Goal: Task Accomplishment & Management: Manage account settings

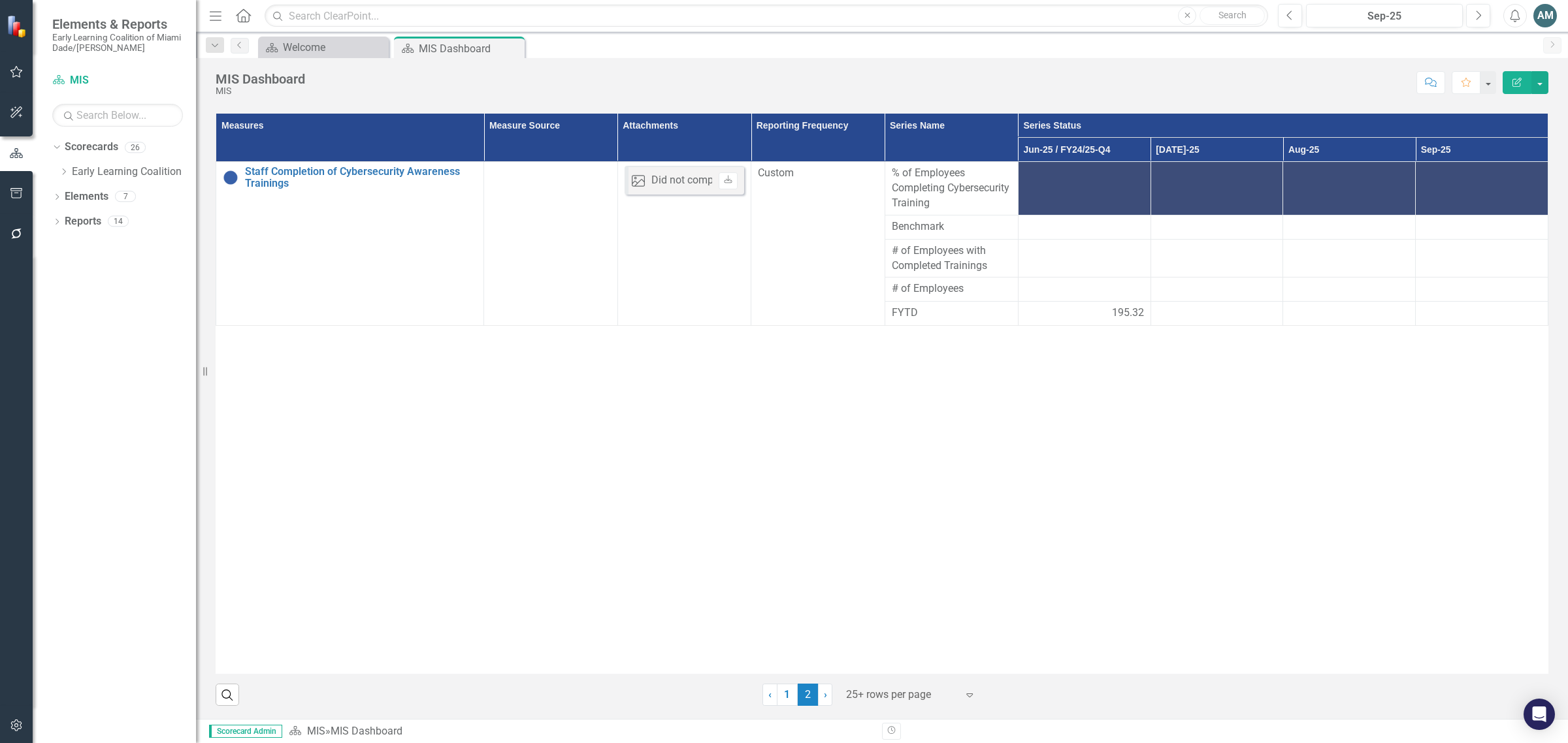
scroll to position [199, 0]
click at [1291, 17] on icon "Previous" at bounding box center [1290, 15] width 7 height 12
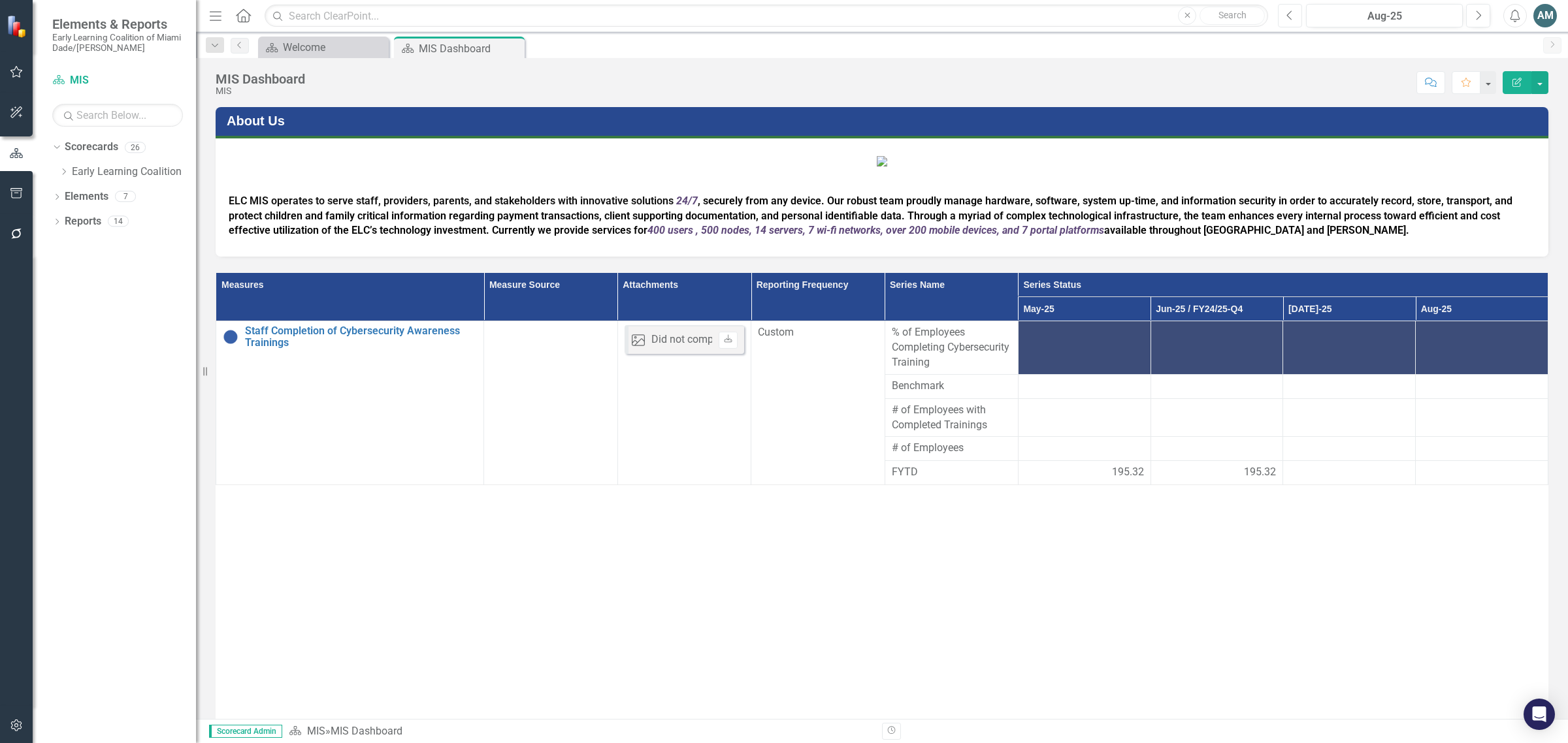
click at [1289, 15] on icon "Previous" at bounding box center [1290, 15] width 7 height 12
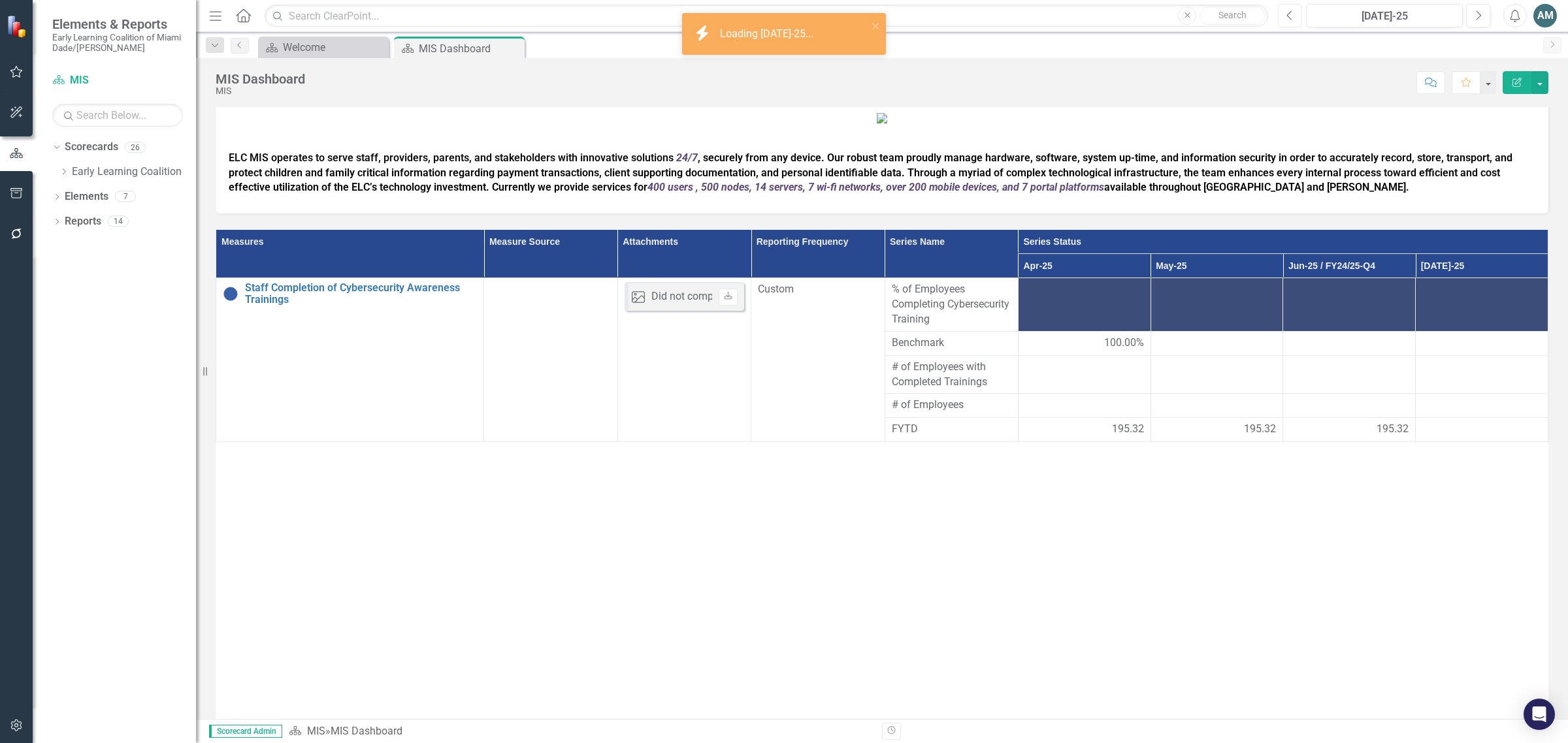
scroll to position [82, 0]
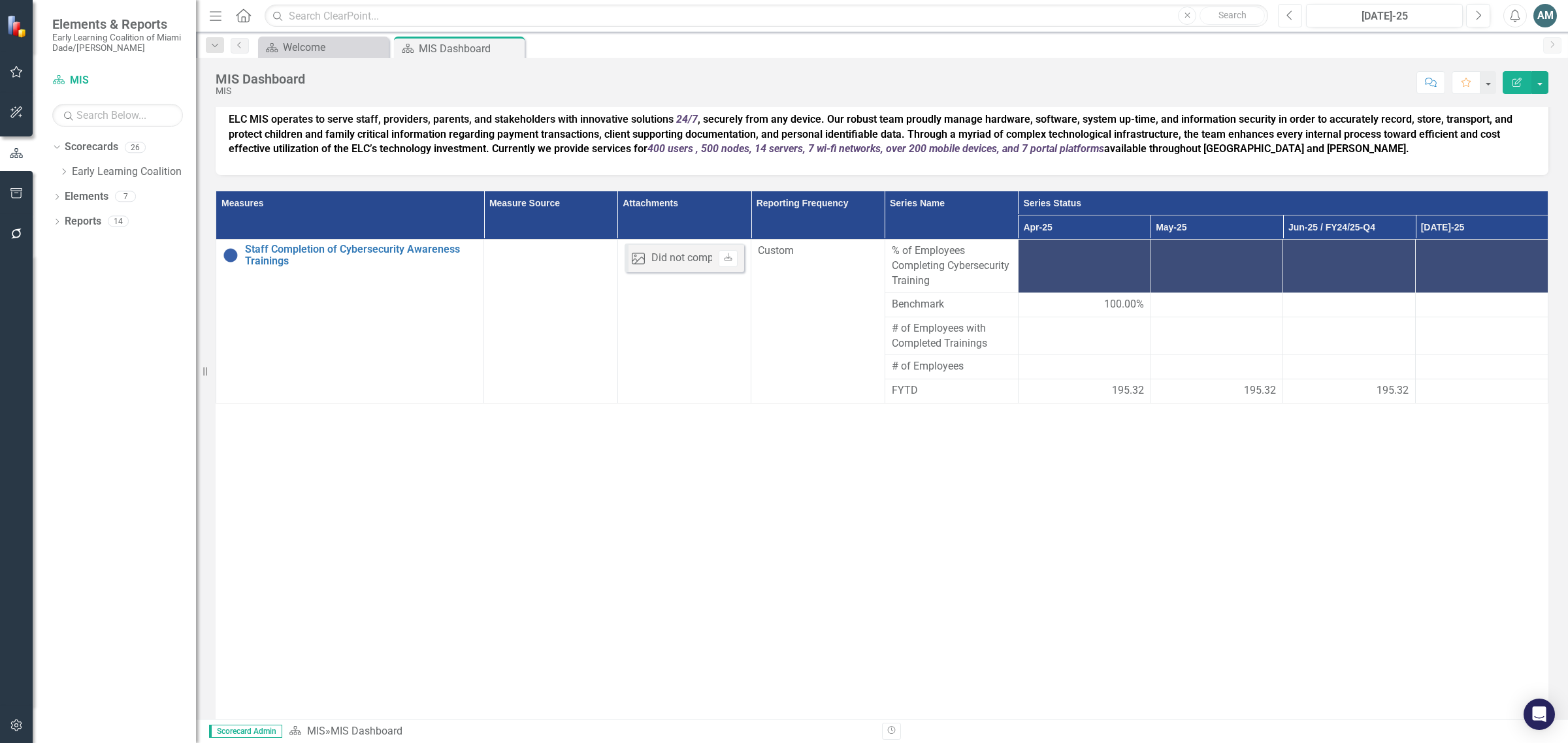
click at [1291, 13] on icon "Previous" at bounding box center [1290, 15] width 7 height 12
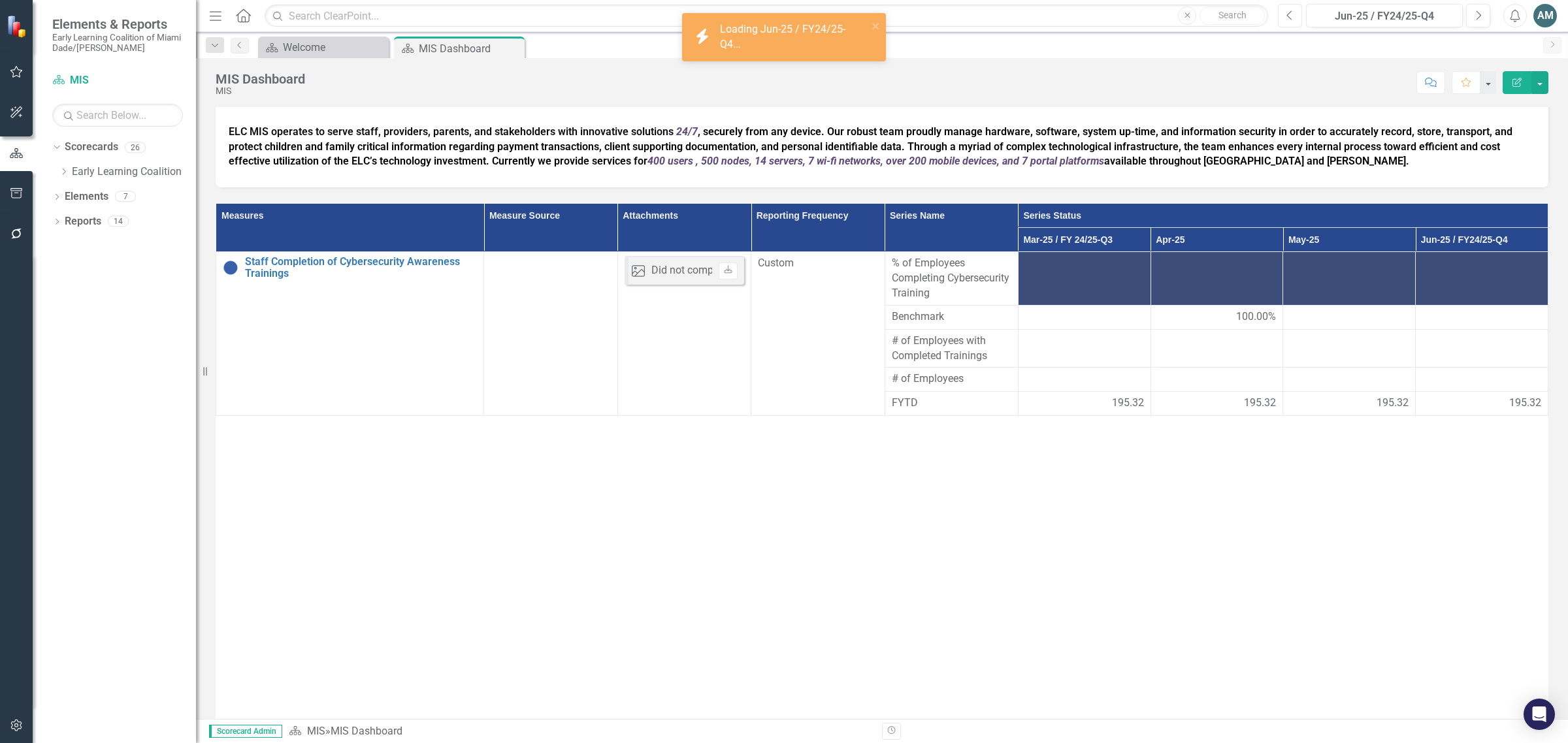
scroll to position [244, 0]
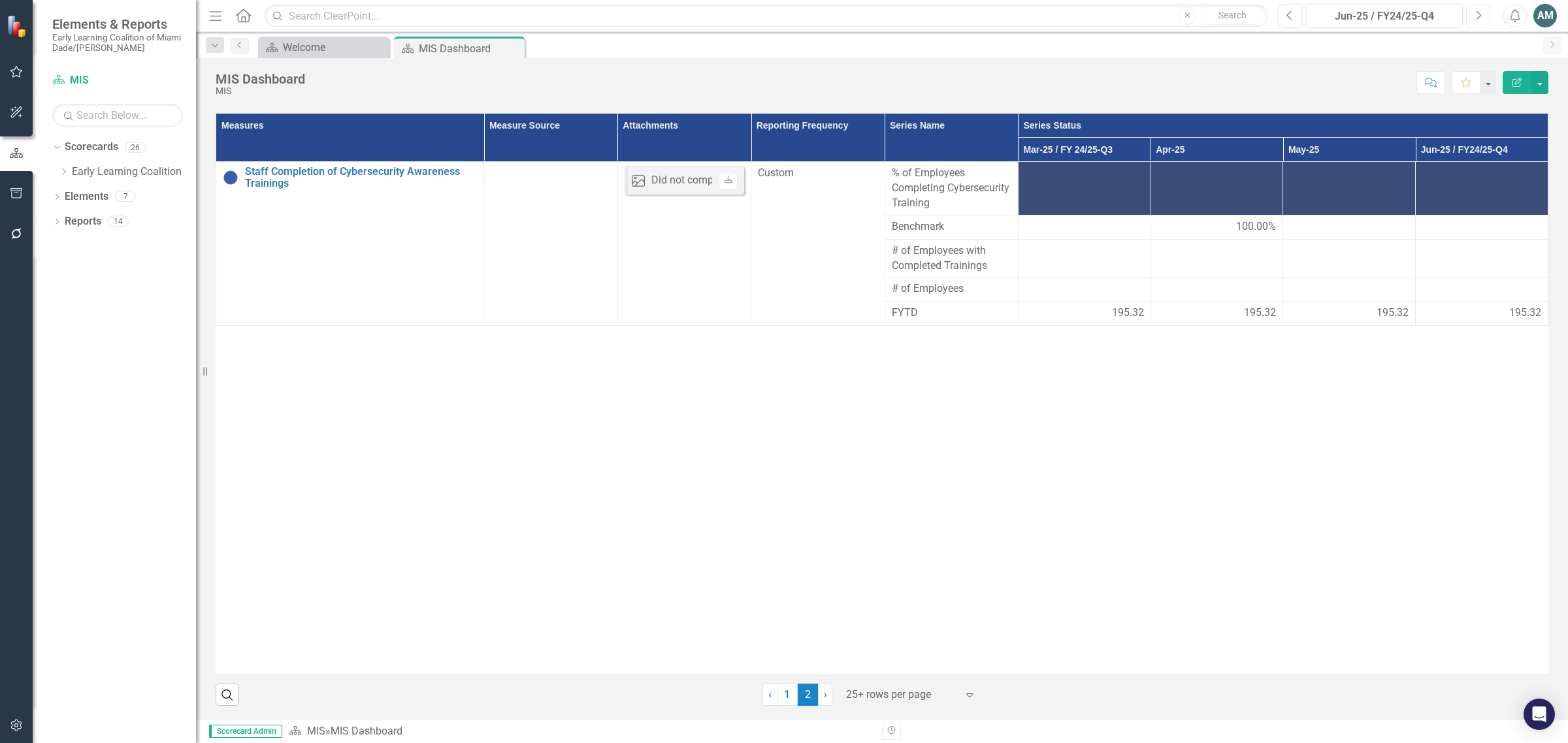
click at [1481, 20] on icon "Next" at bounding box center [1477, 15] width 7 height 12
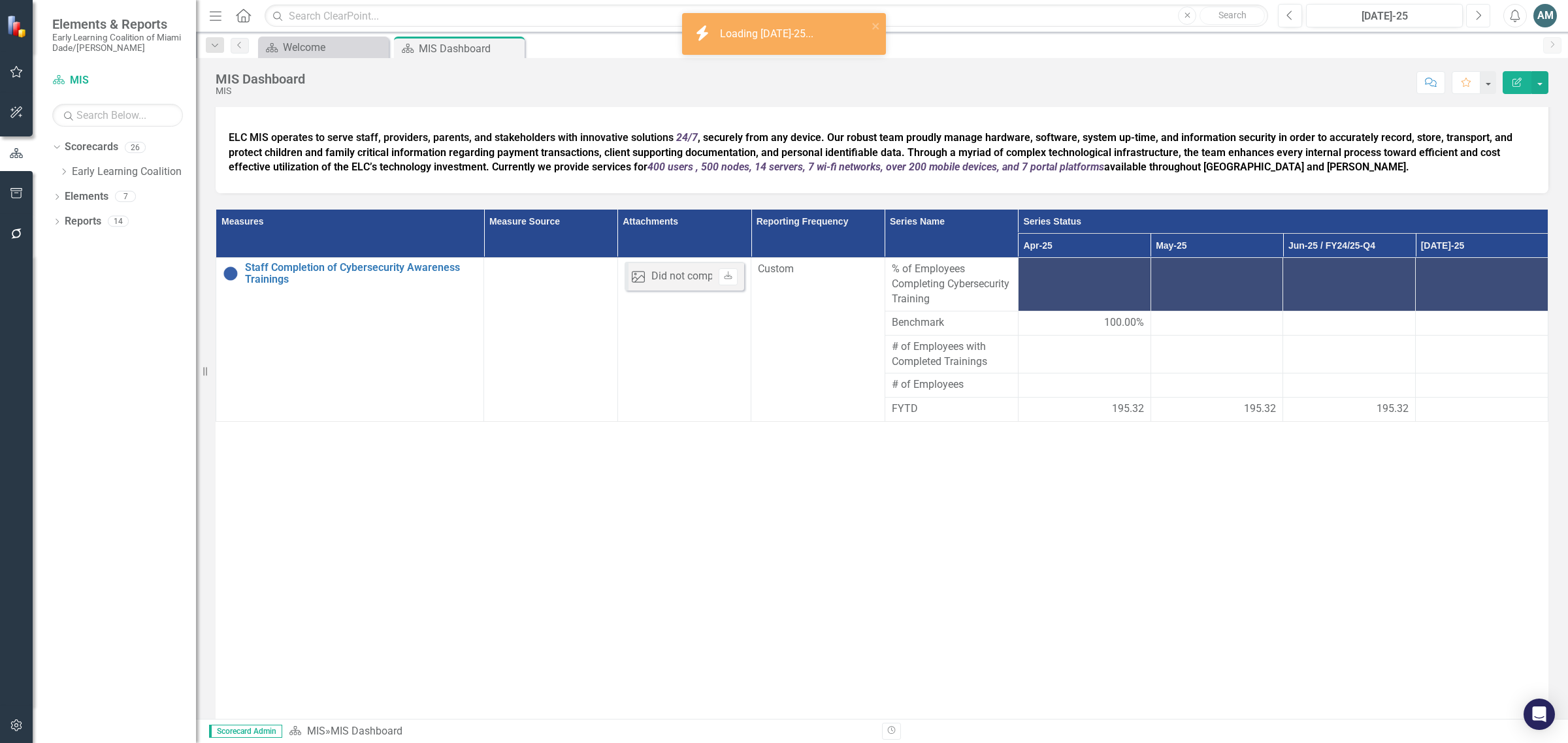
scroll to position [164, 0]
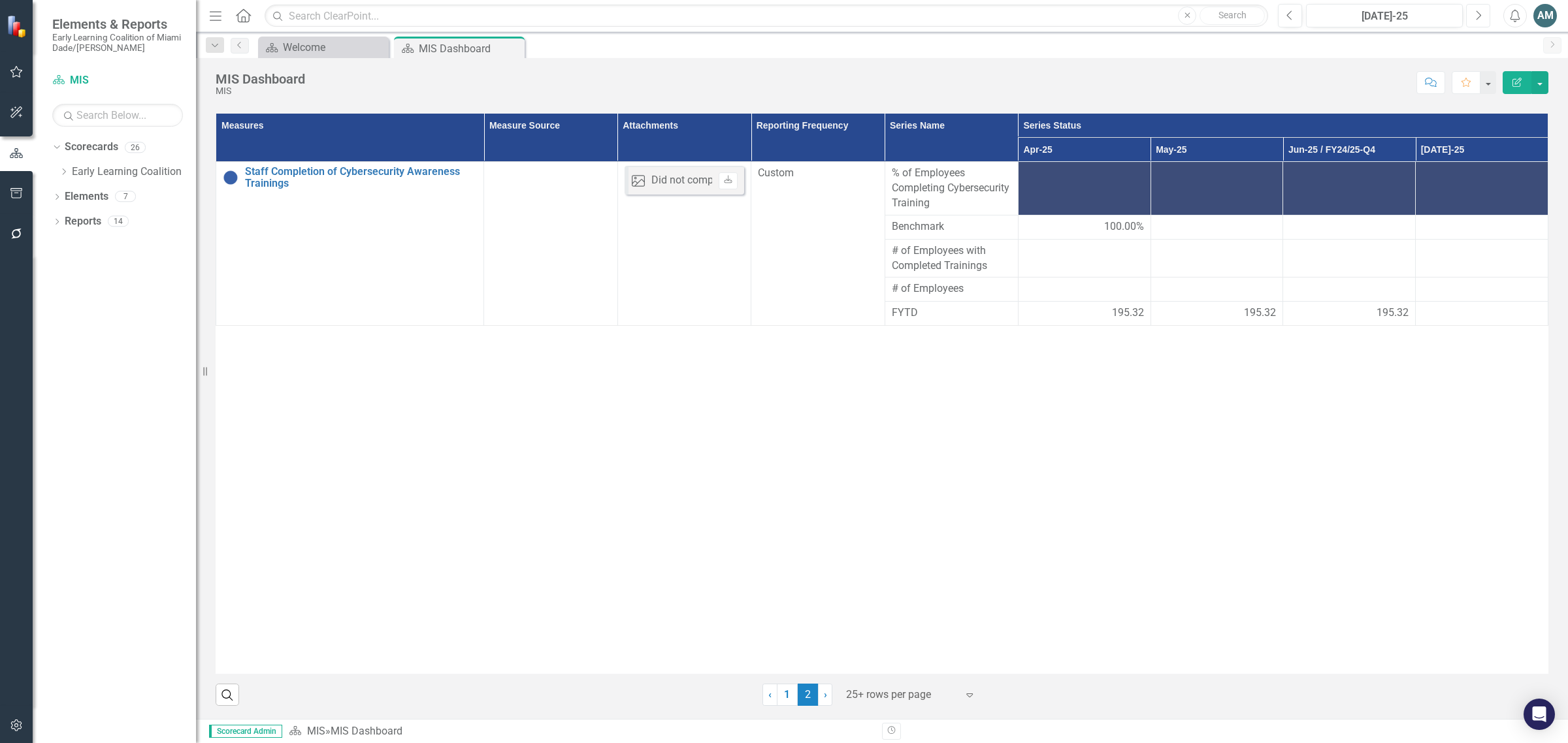
click at [1478, 20] on icon "Next" at bounding box center [1477, 15] width 7 height 12
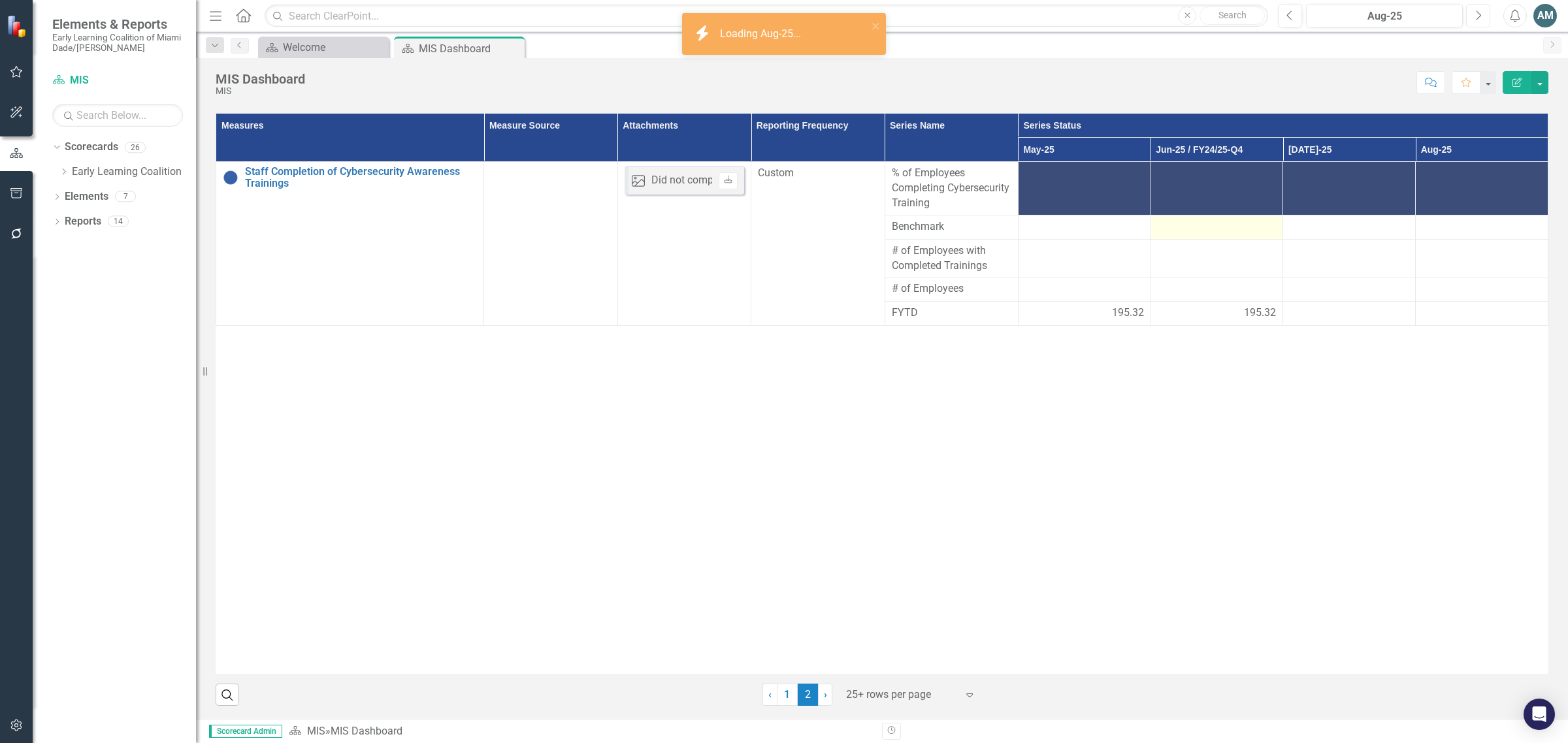
scroll to position [244, 0]
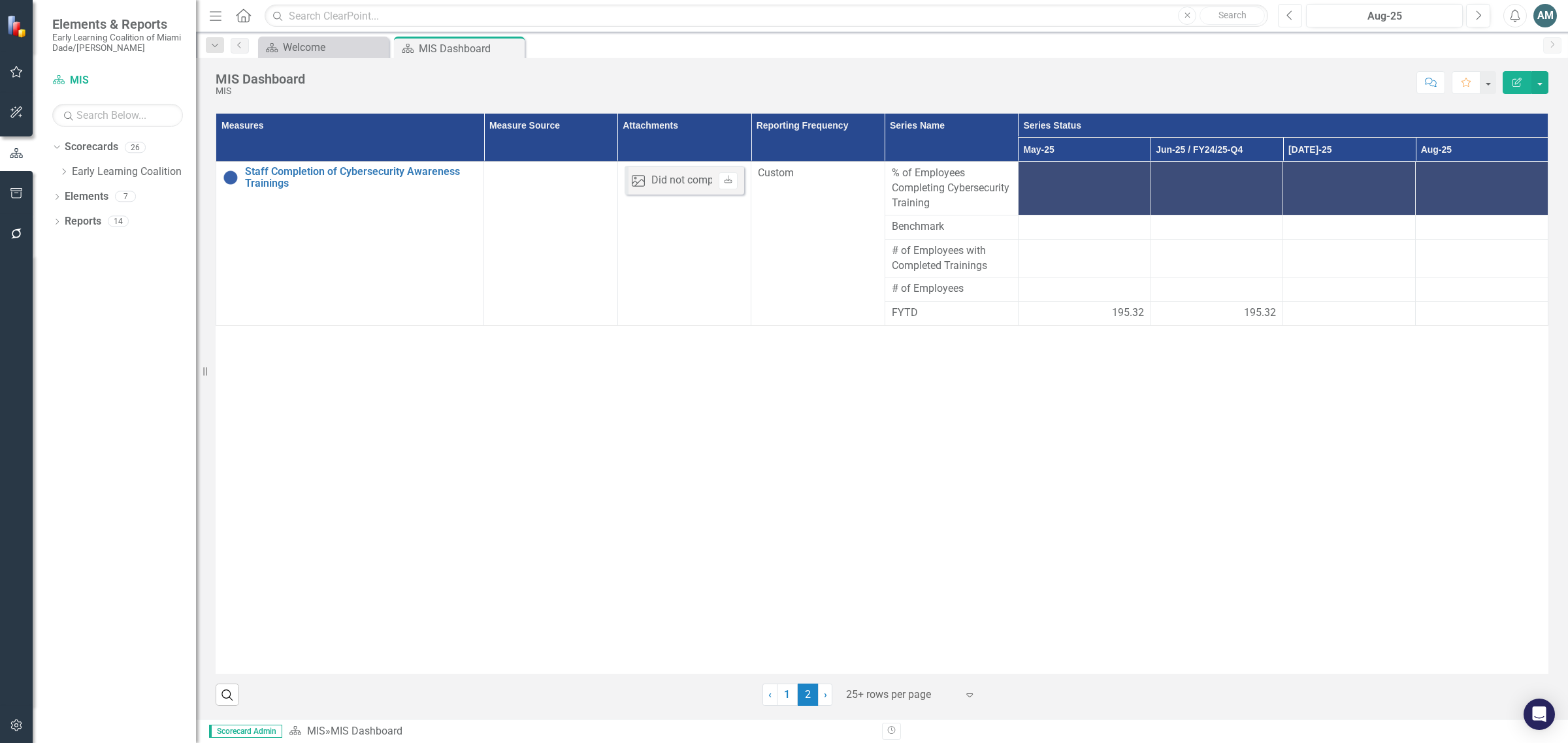
click at [1290, 17] on icon "Previous" at bounding box center [1290, 15] width 7 height 12
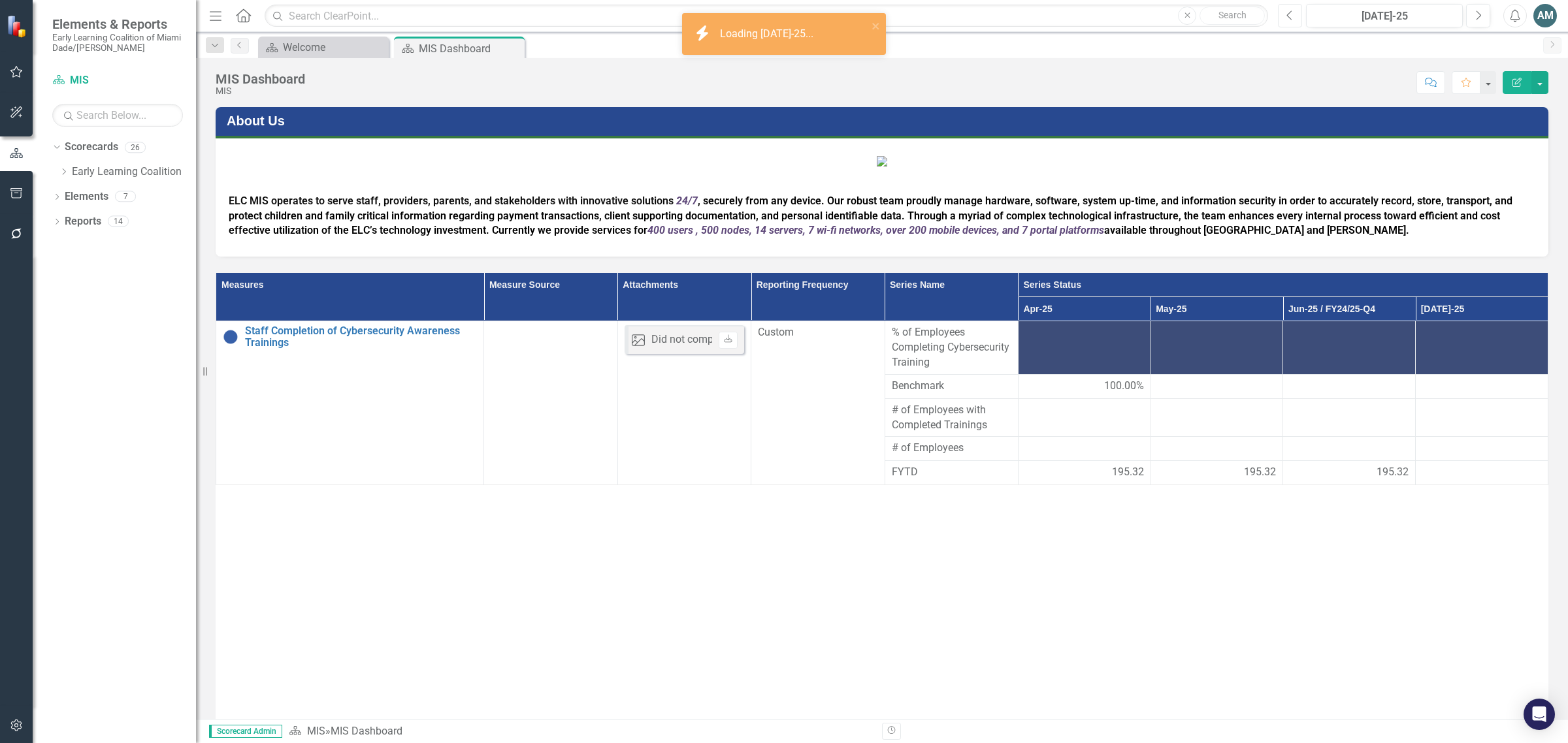
click at [1290, 17] on icon "Previous" at bounding box center [1290, 15] width 7 height 12
click at [1290, 16] on icon "Previous" at bounding box center [1290, 15] width 7 height 12
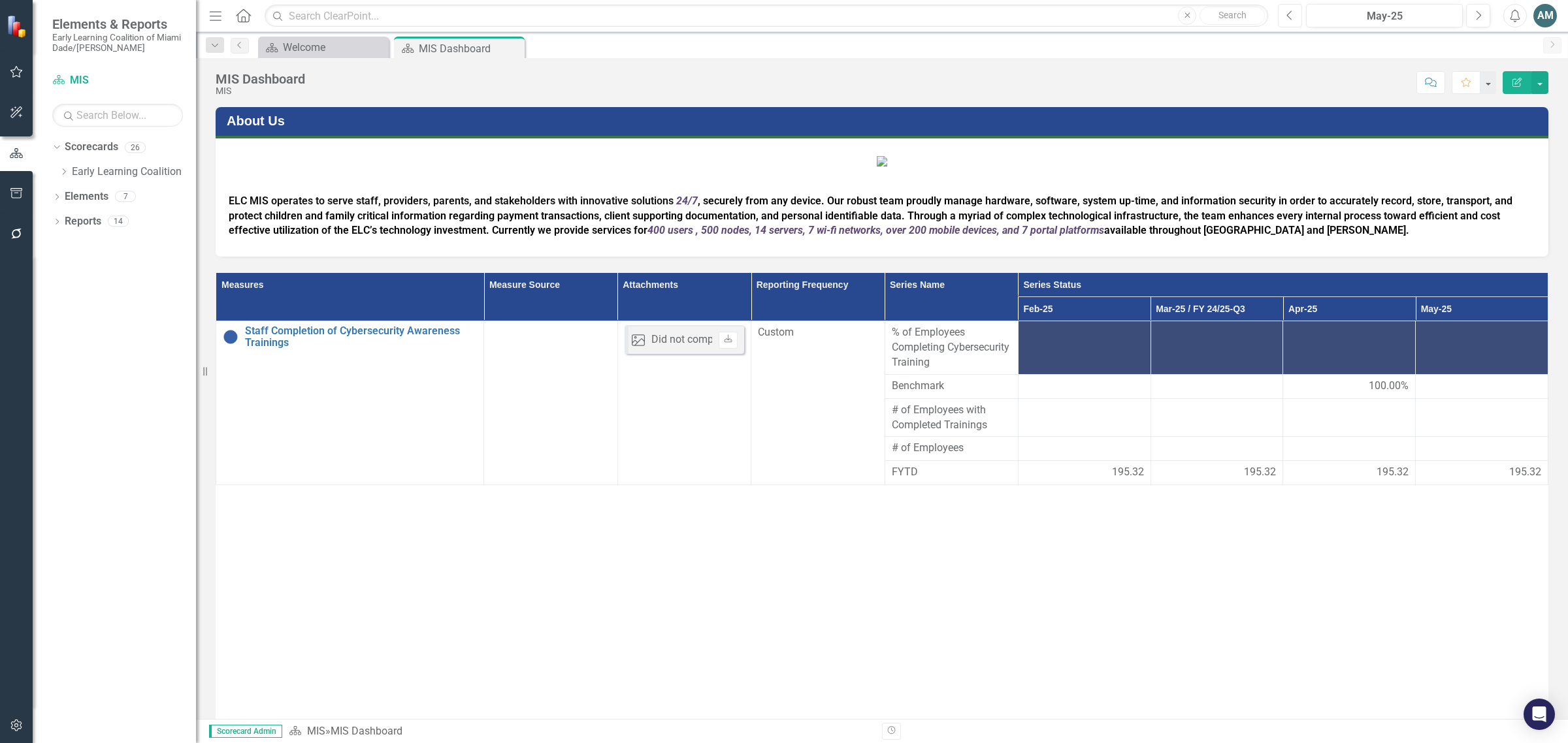
click at [1290, 15] on icon "Previous" at bounding box center [1290, 15] width 7 height 12
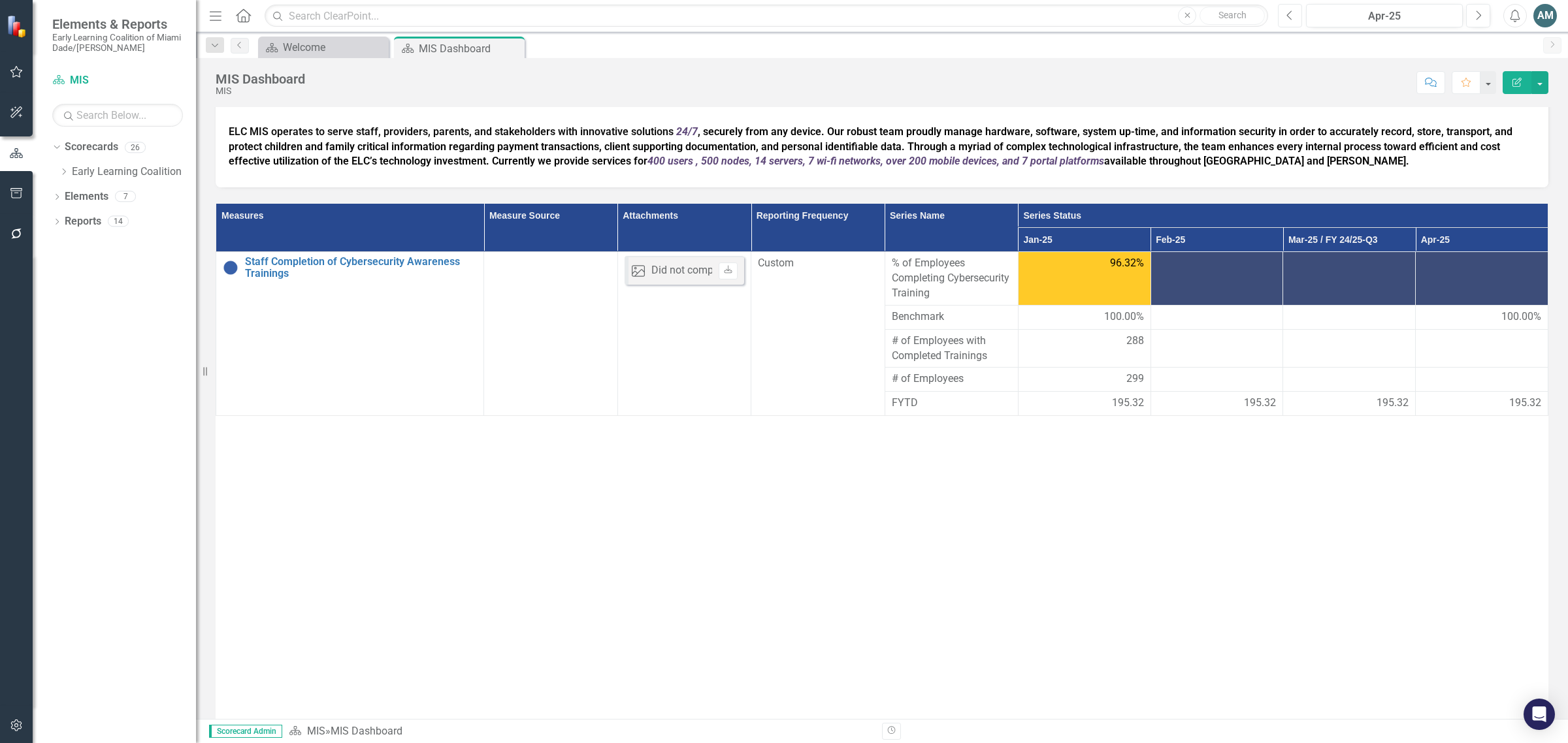
scroll to position [164, 0]
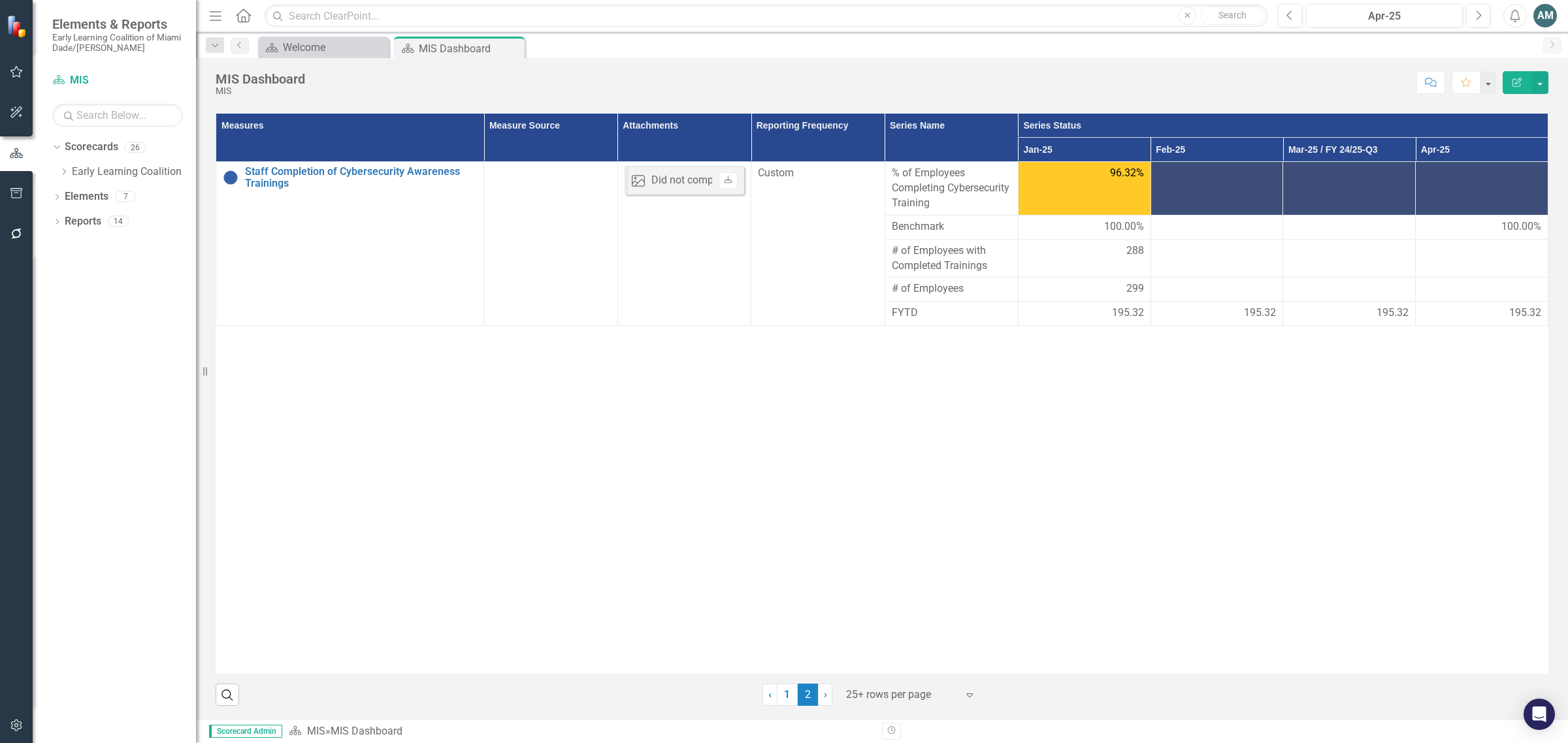
click at [1227, 321] on div "195.32" at bounding box center [1217, 313] width 119 height 15
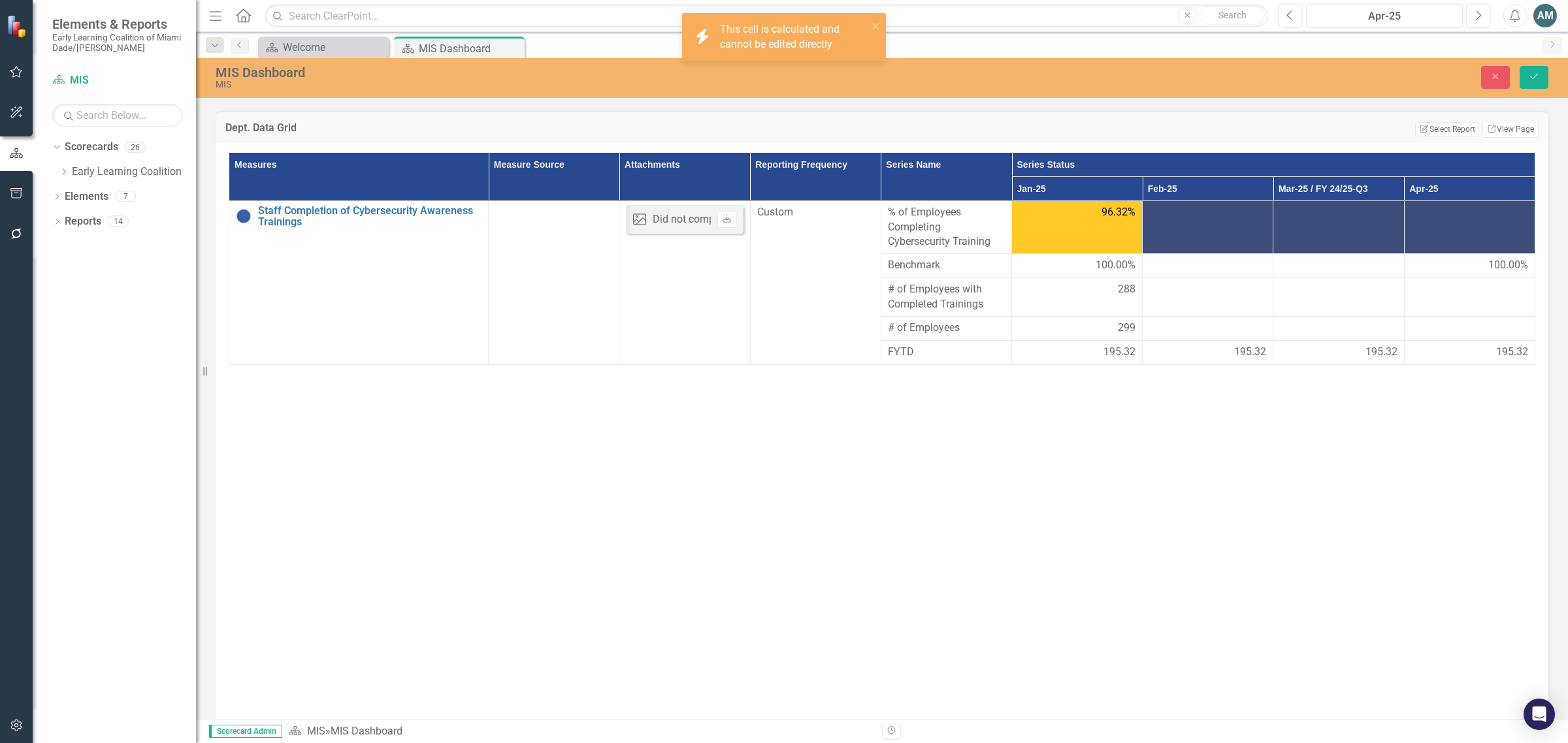
click at [1245, 360] on span "195.32" at bounding box center [1250, 352] width 32 height 15
click at [1249, 360] on span "195.32" at bounding box center [1250, 352] width 32 height 15
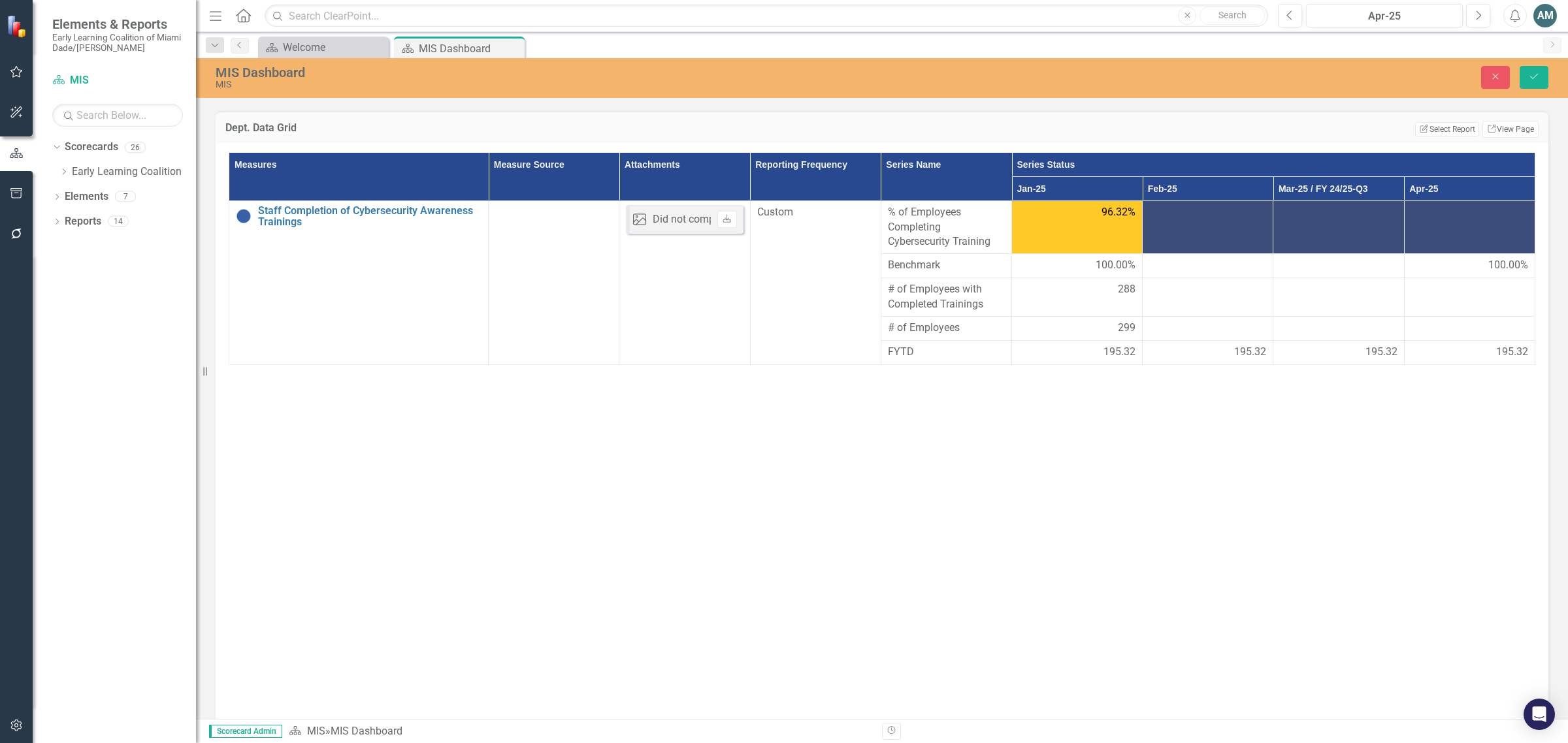
click at [1249, 360] on span "195.32" at bounding box center [1250, 352] width 32 height 15
click at [1484, 83] on button "Close" at bounding box center [1496, 77] width 29 height 23
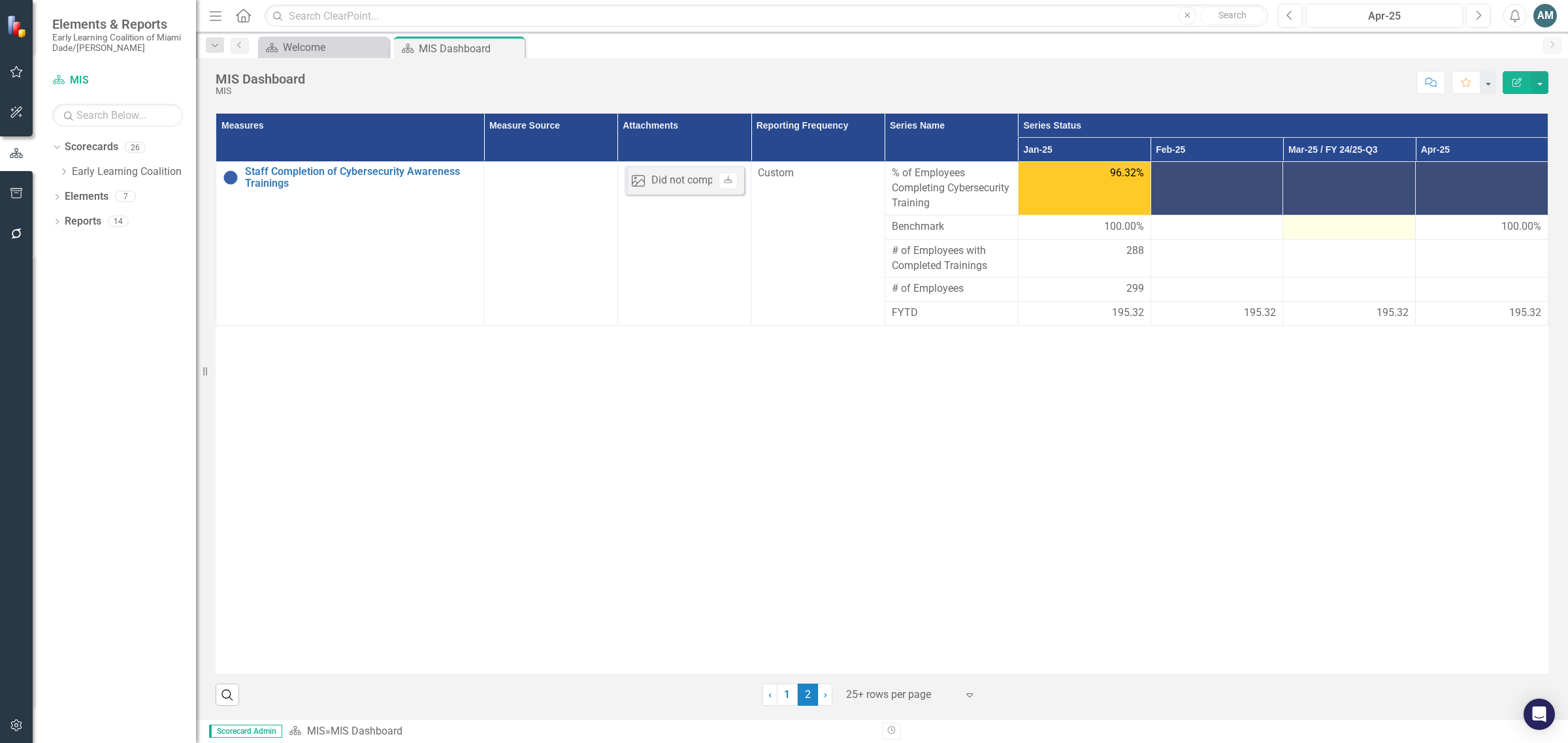
click at [1335, 235] on div at bounding box center [1349, 228] width 119 height 16
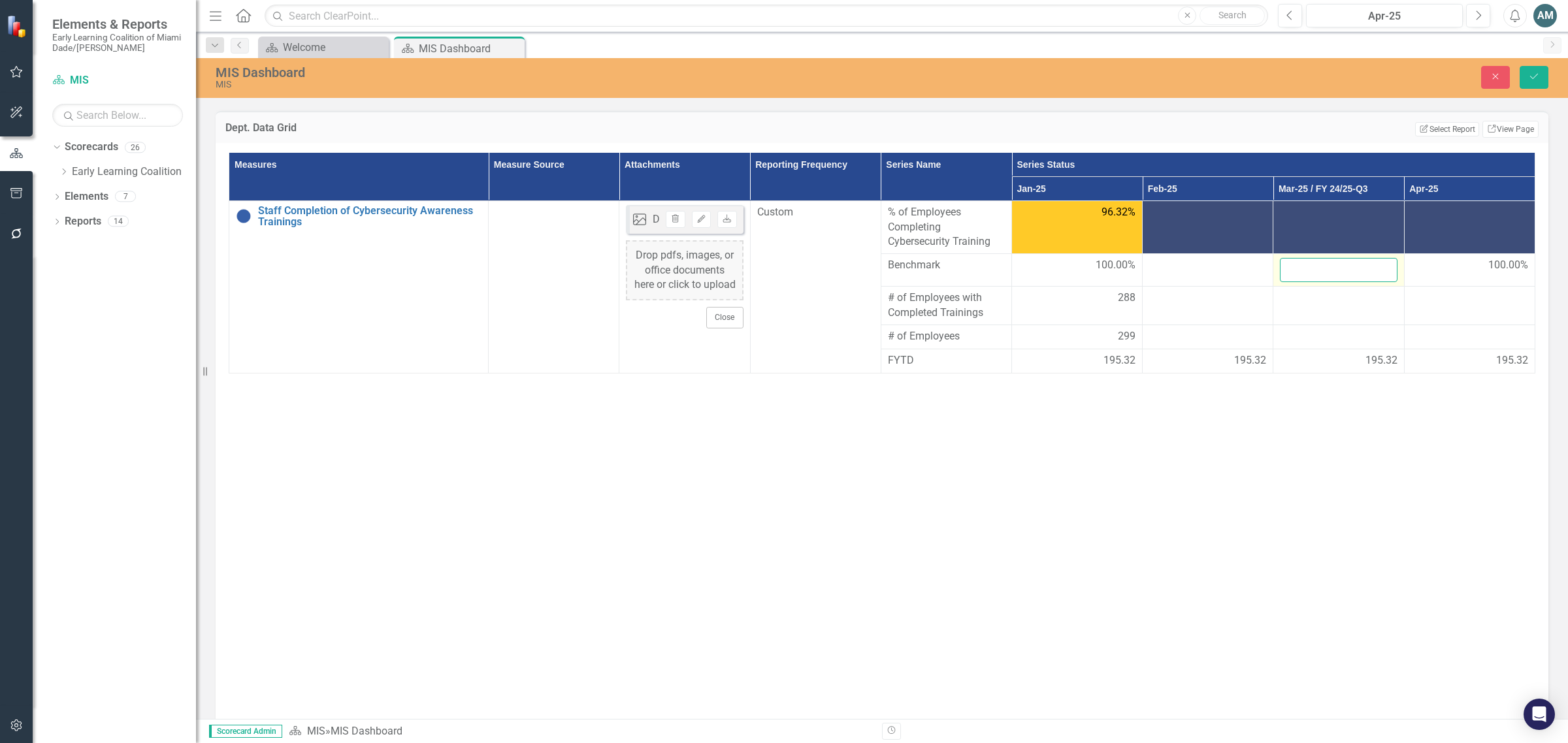
click at [1323, 282] on input "number" at bounding box center [1339, 270] width 117 height 24
type input "100"
click at [1299, 306] on div at bounding box center [1339, 298] width 117 height 16
click at [1317, 345] on div at bounding box center [1339, 337] width 117 height 16
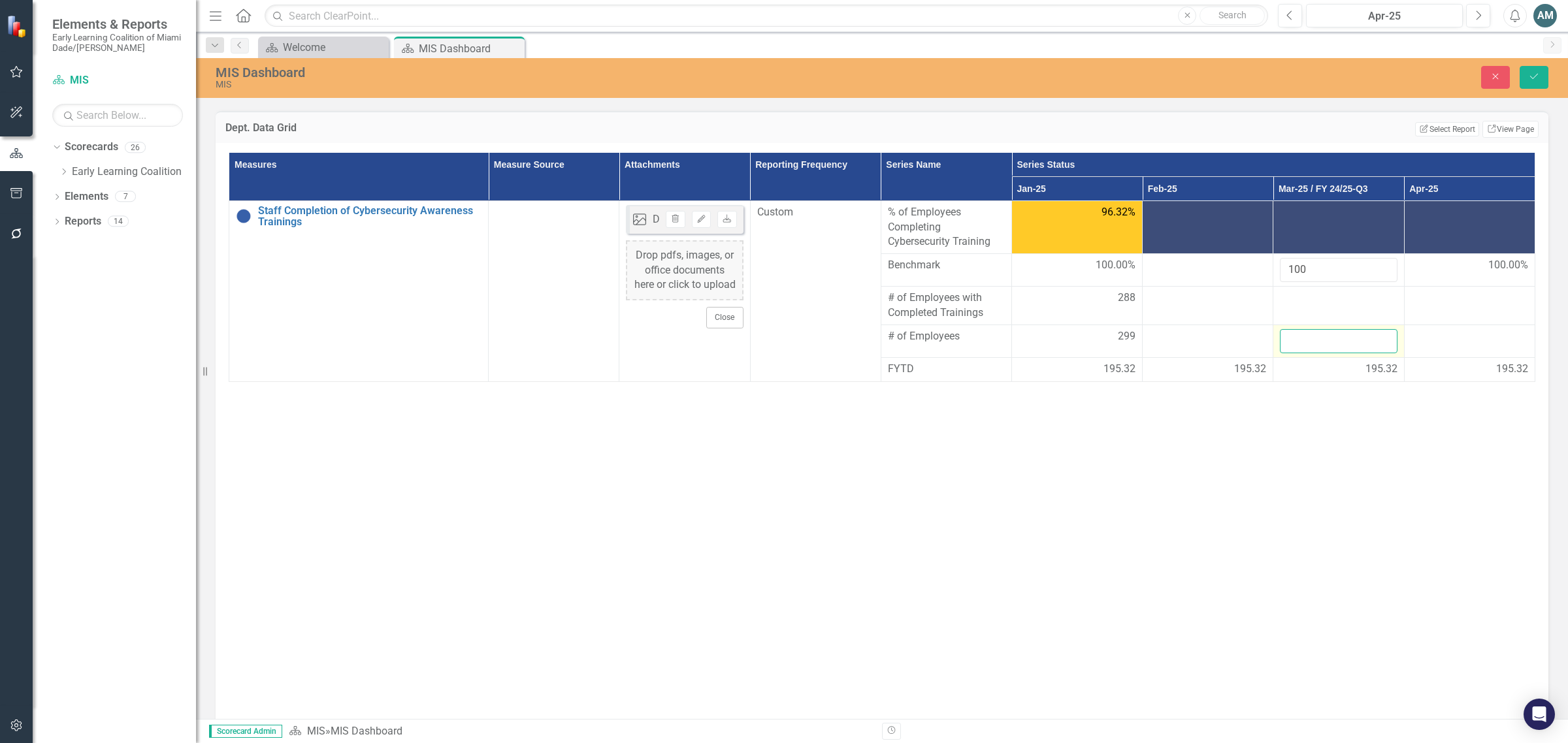
click at [1320, 353] on input "number" at bounding box center [1339, 341] width 117 height 24
type input "306"
click at [1337, 325] on td at bounding box center [1339, 306] width 131 height 38
click at [1319, 315] on input "number" at bounding box center [1339, 302] width 117 height 24
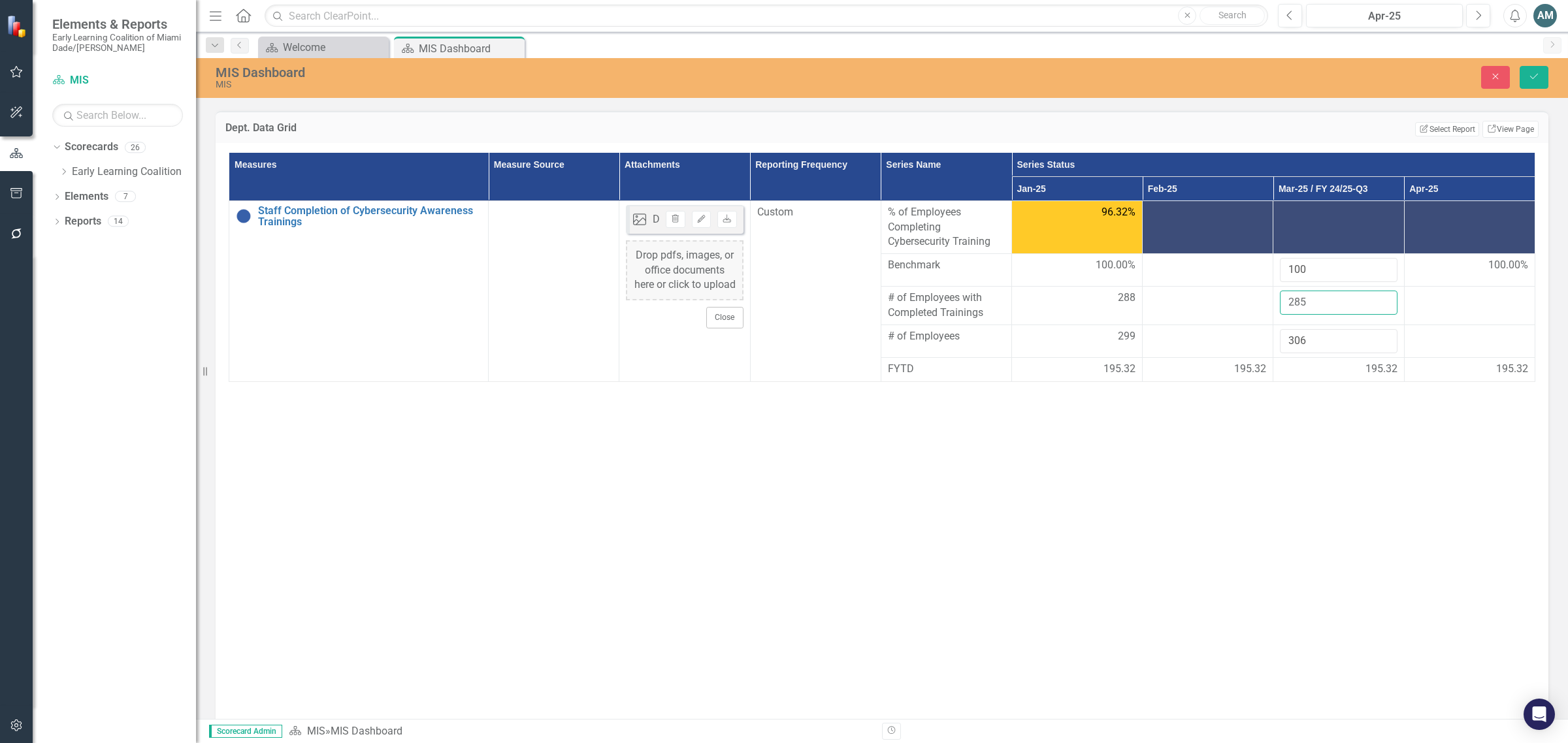
type input "285"
click at [1340, 658] on div "Measures Measure Source Attachments Reporting Frequency Series Name Series Stat…" at bounding box center [881, 433] width 1307 height 560
click at [1316, 620] on div "Measures Measure Source Attachments Reporting Frequency Series Name Series Stat…" at bounding box center [881, 433] width 1307 height 560
click at [1528, 79] on icon "Save" at bounding box center [1534, 76] width 12 height 9
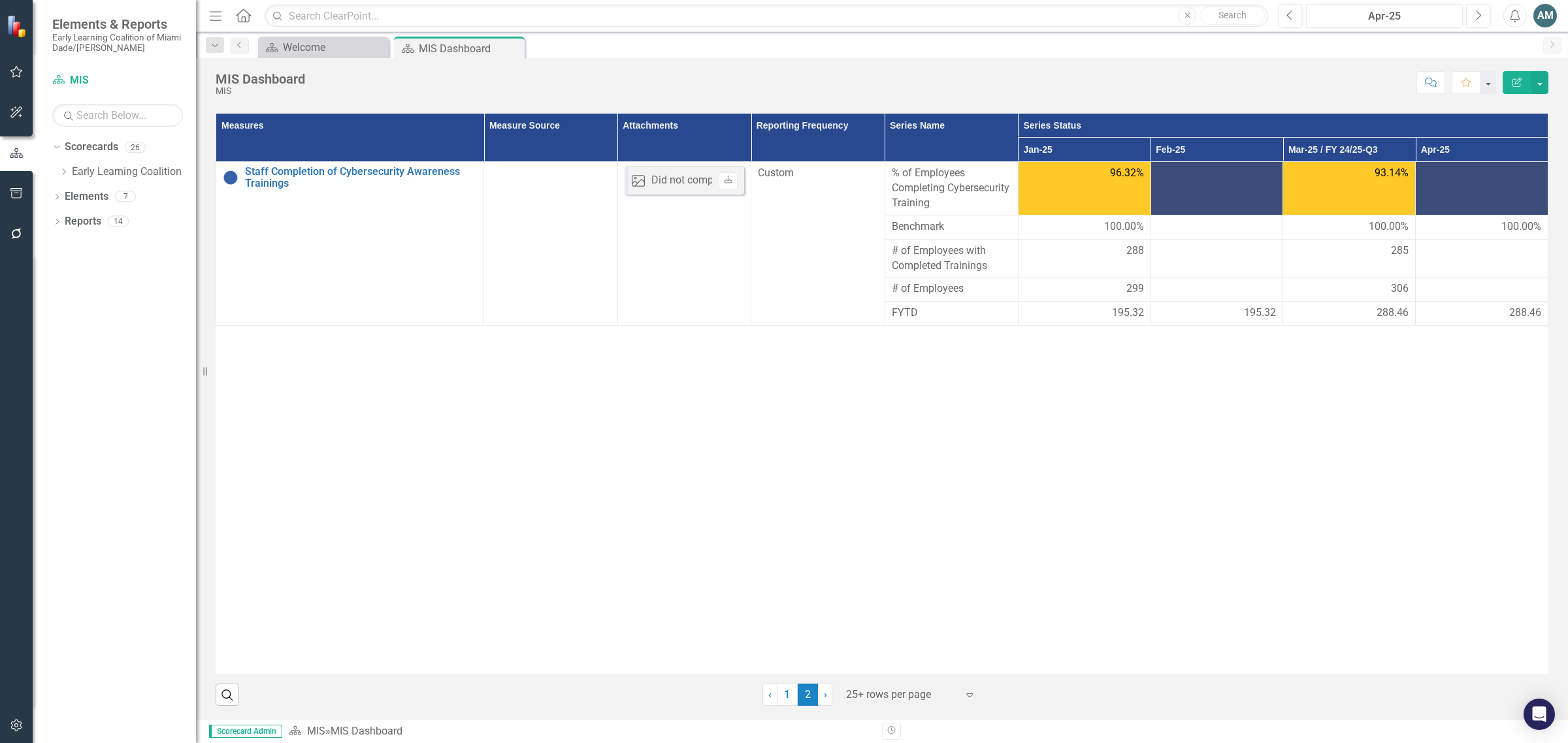
drag, startPoint x: 1154, startPoint y: 600, endPoint x: 1303, endPoint y: 609, distance: 149.3
click at [1249, 609] on div "Measures Measure Source Attachments Reporting Frequency Series Name Series Stat…" at bounding box center [882, 394] width 1333 height 560
click at [1053, 609] on div "Measures Measure Source Attachments Reporting Frequency Series Name Series Stat…" at bounding box center [882, 394] width 1333 height 560
click at [881, 562] on div "Measures Measure Source Attachments Reporting Frequency Series Name Series Stat…" at bounding box center [882, 394] width 1333 height 560
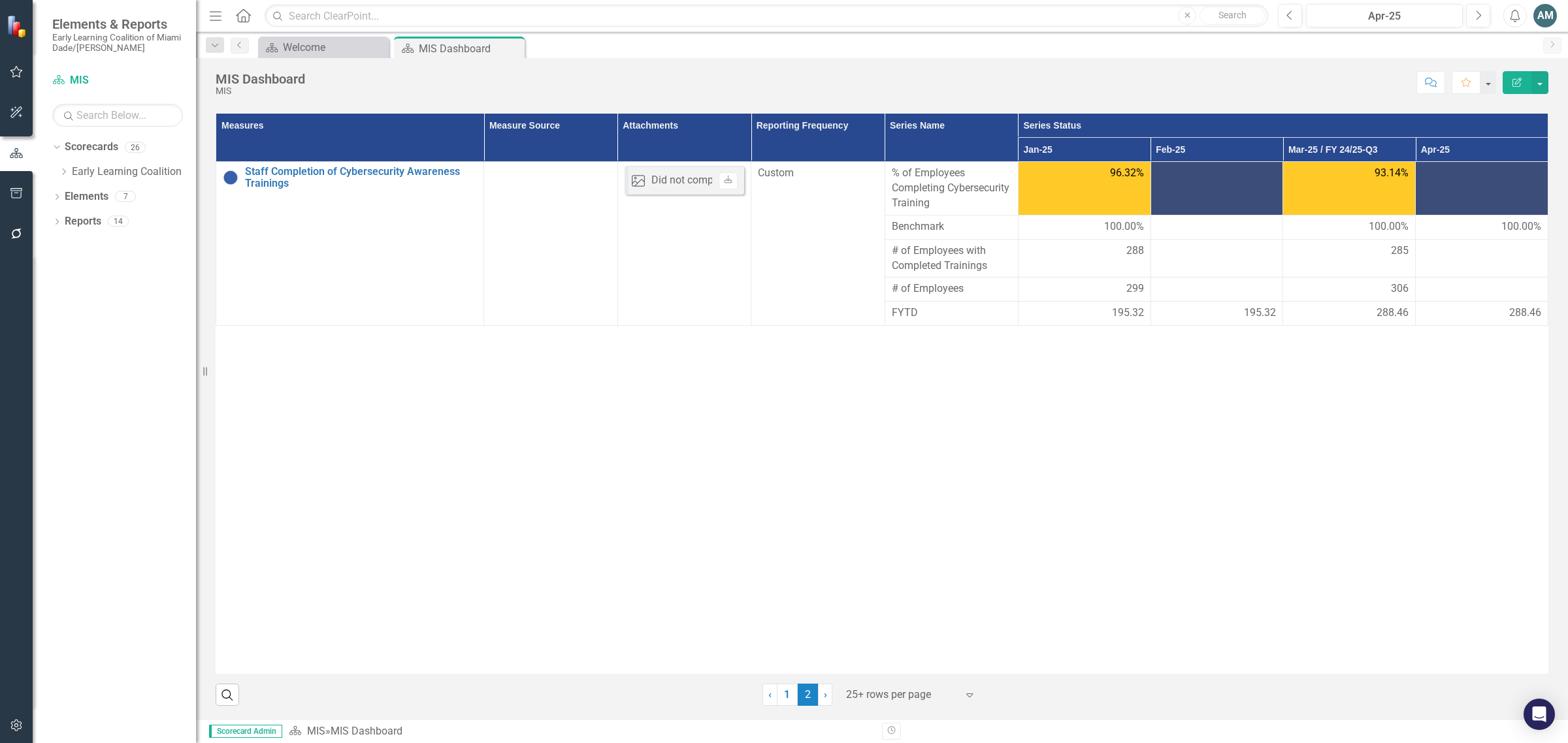
click at [884, 576] on div "Measures Measure Source Attachments Reporting Frequency Series Name Series Stat…" at bounding box center [882, 394] width 1333 height 560
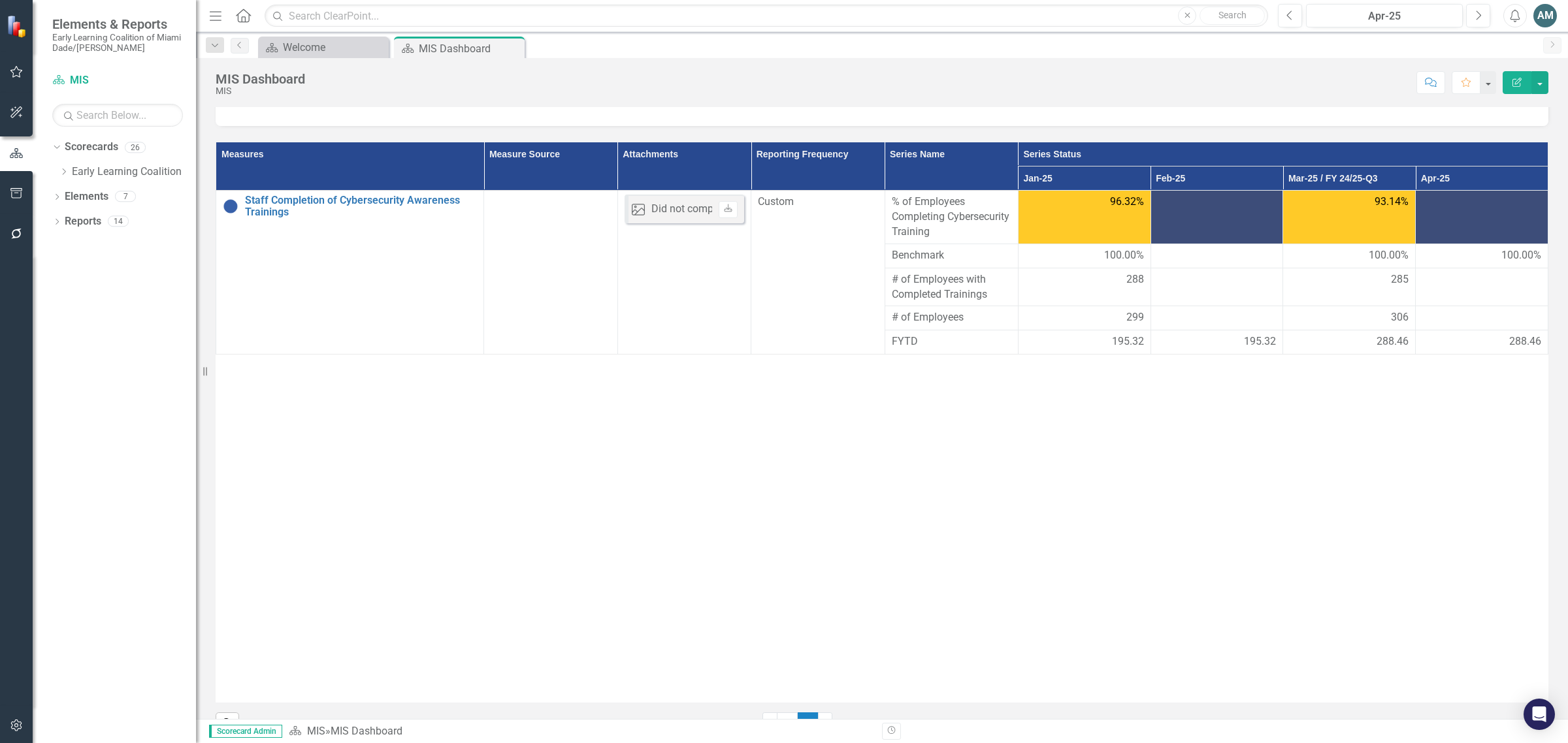
scroll to position [164, 0]
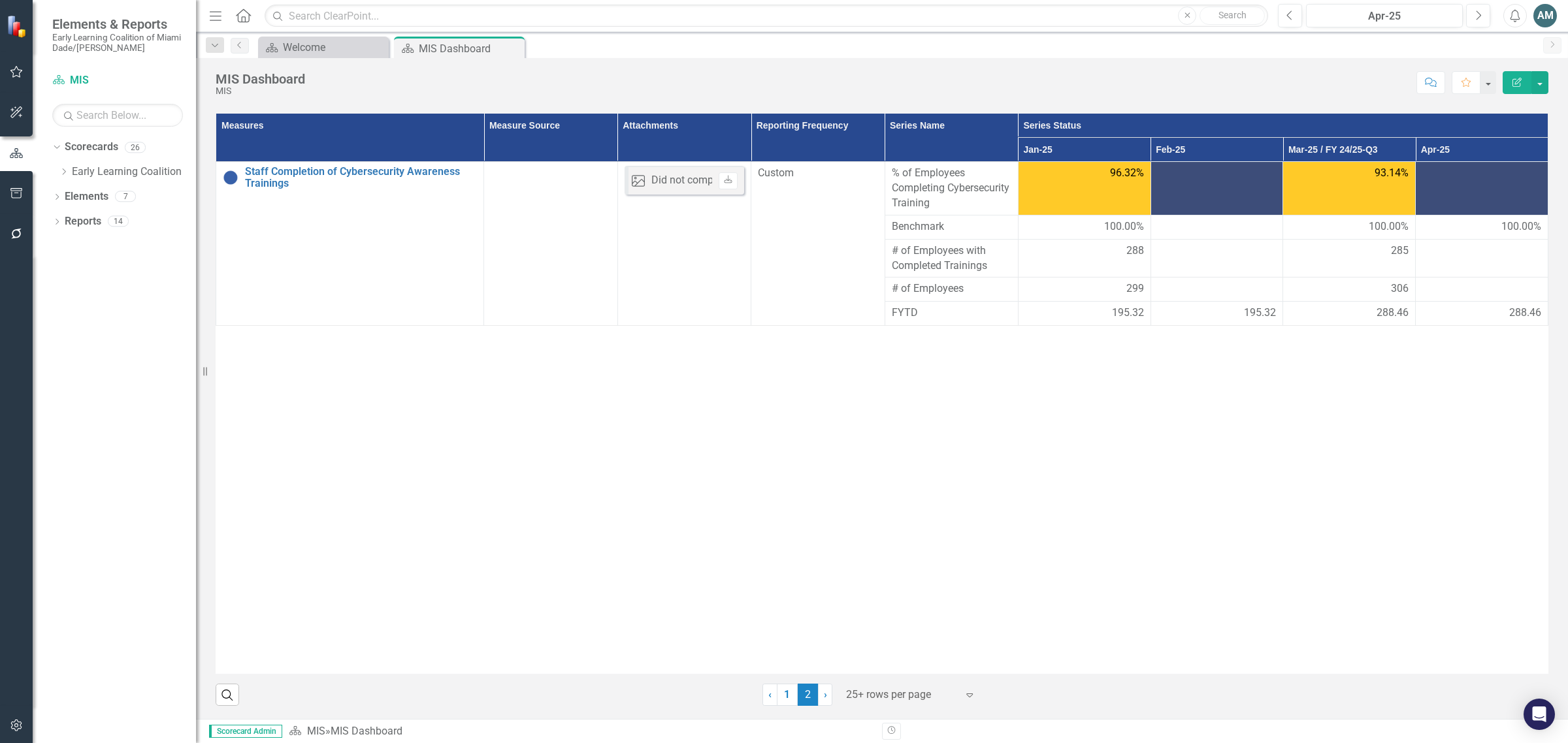
click at [759, 567] on div "Measures Measure Source Attachments Reporting Frequency Series Name Series Stat…" at bounding box center [882, 394] width 1333 height 560
click at [684, 188] on div "Did not complete.jpg" at bounding box center [699, 180] width 95 height 15
click at [727, 184] on icon at bounding box center [728, 180] width 8 height 8
click at [687, 325] on td "Image Did not complete.jpg Uploaded [DATE] 6:24 PM Download" at bounding box center [684, 244] width 133 height 164
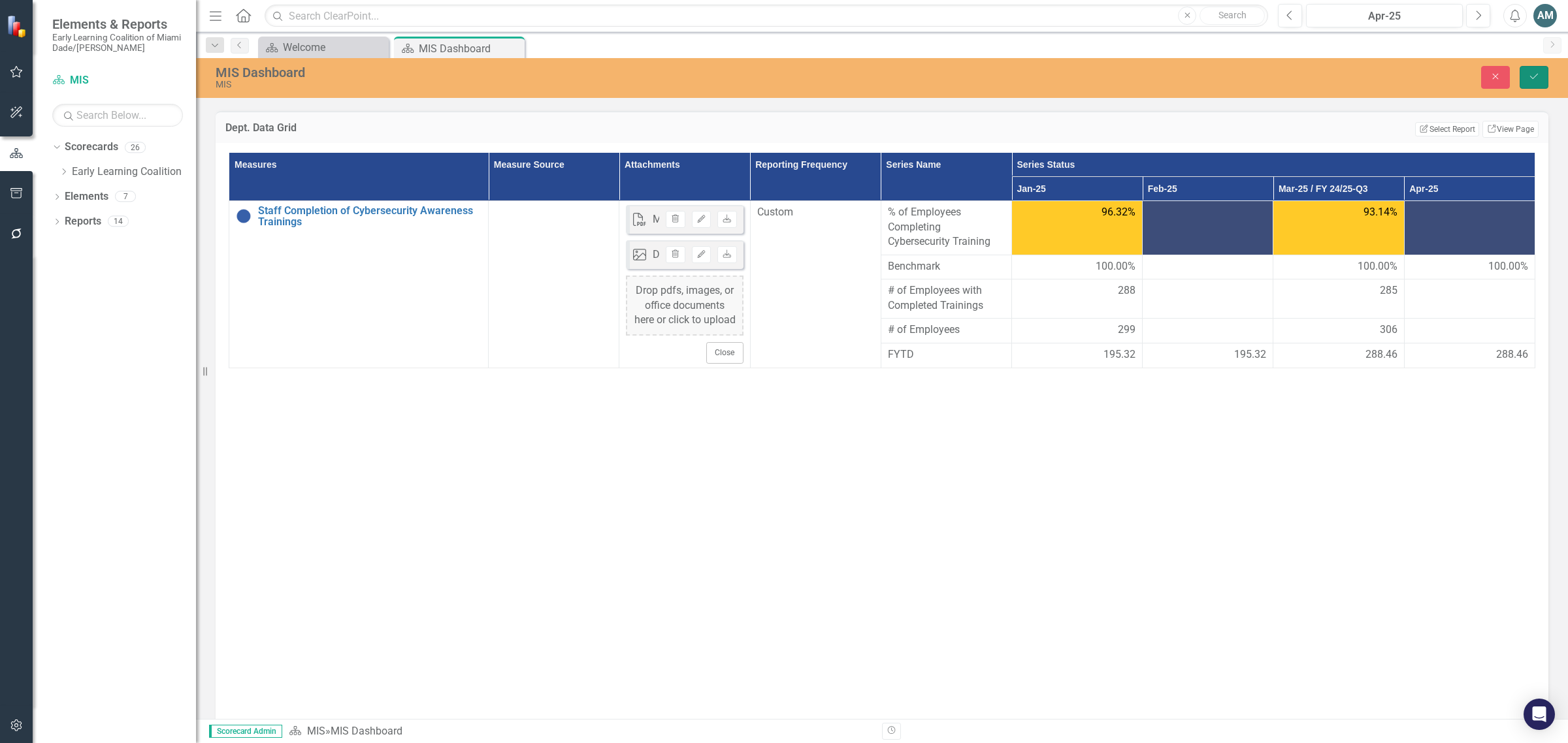
click at [1528, 79] on icon "Save" at bounding box center [1534, 76] width 12 height 9
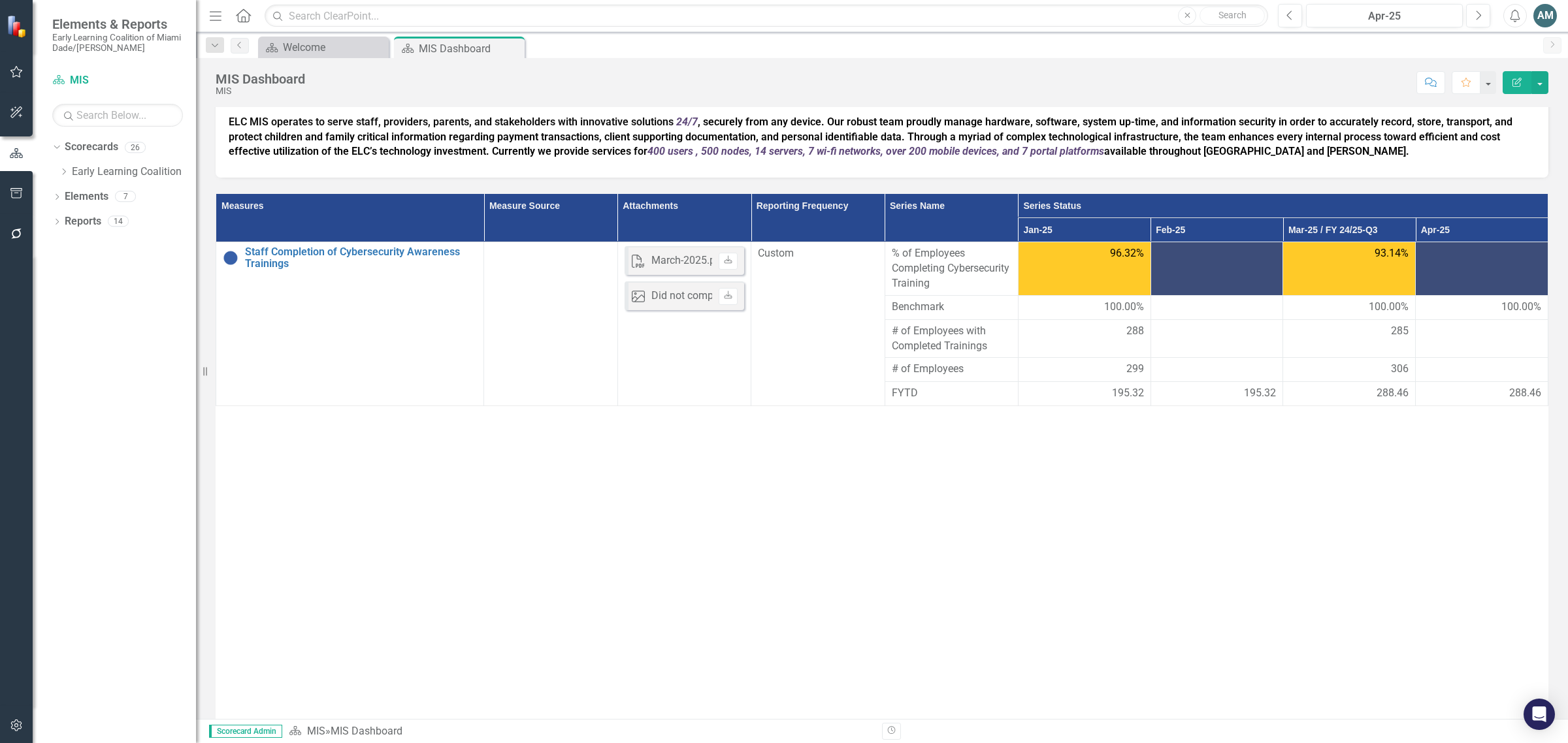
scroll to position [0, 0]
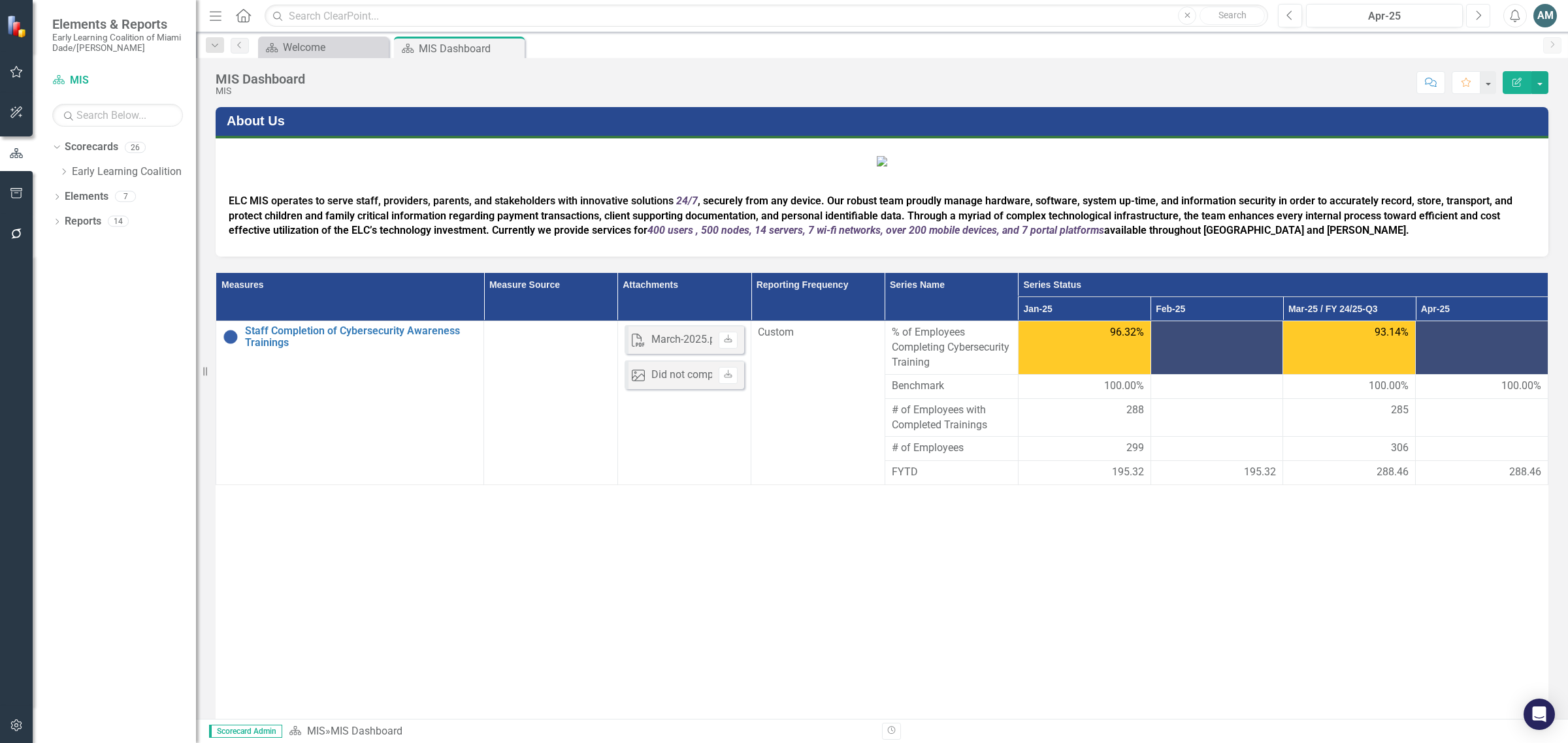
click at [1477, 19] on icon "button" at bounding box center [1479, 14] width 6 height 9
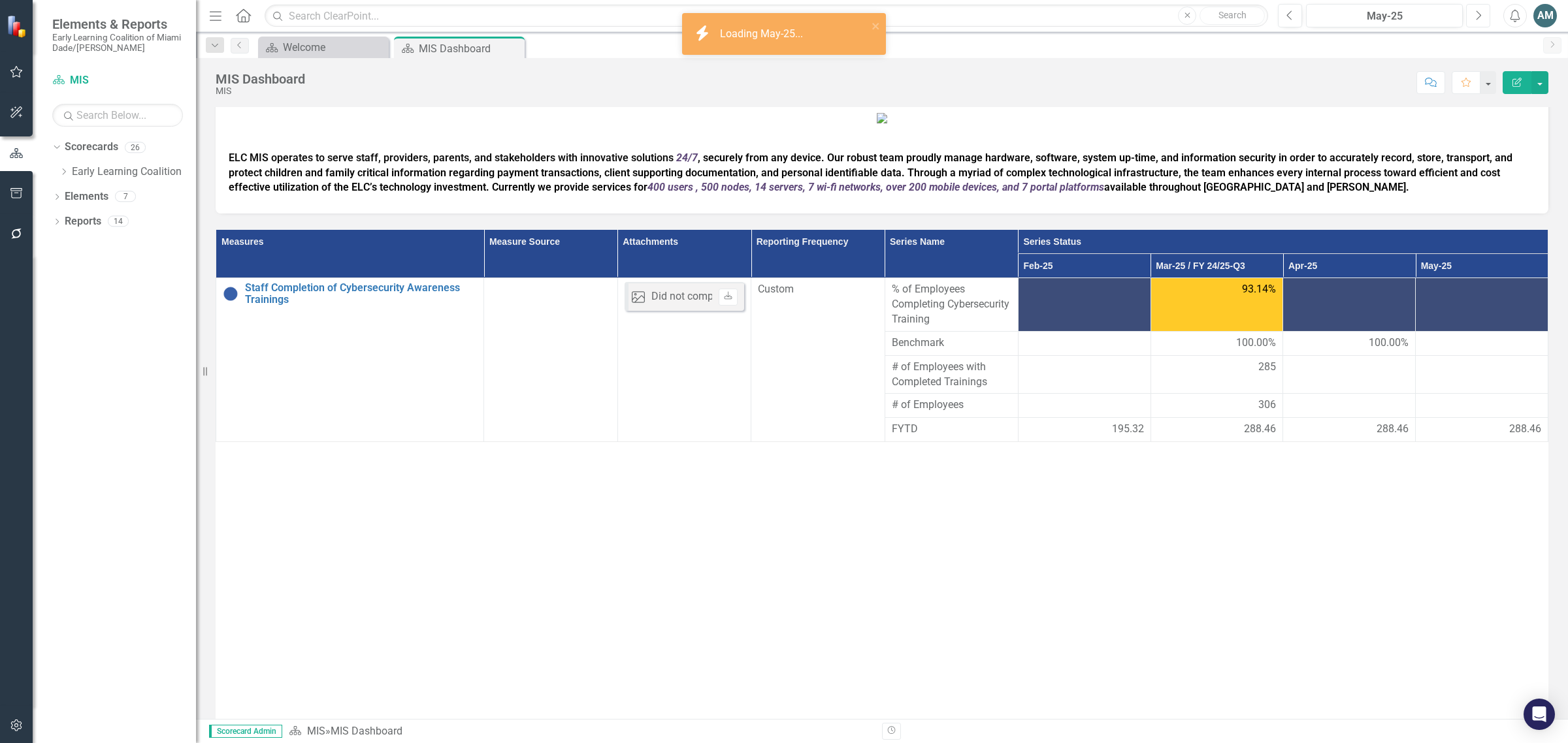
scroll to position [82, 0]
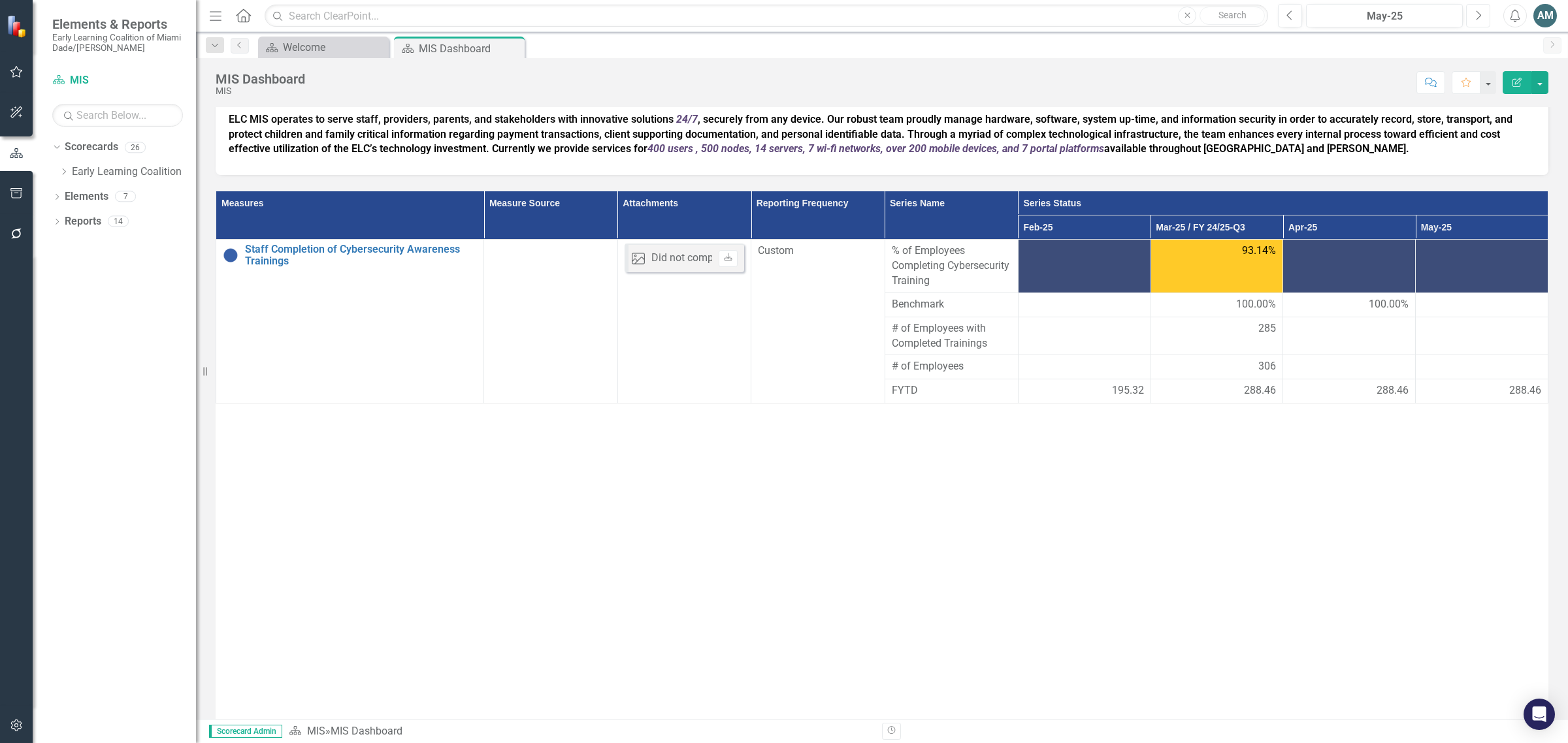
click at [1484, 21] on button "Next" at bounding box center [1478, 15] width 24 height 23
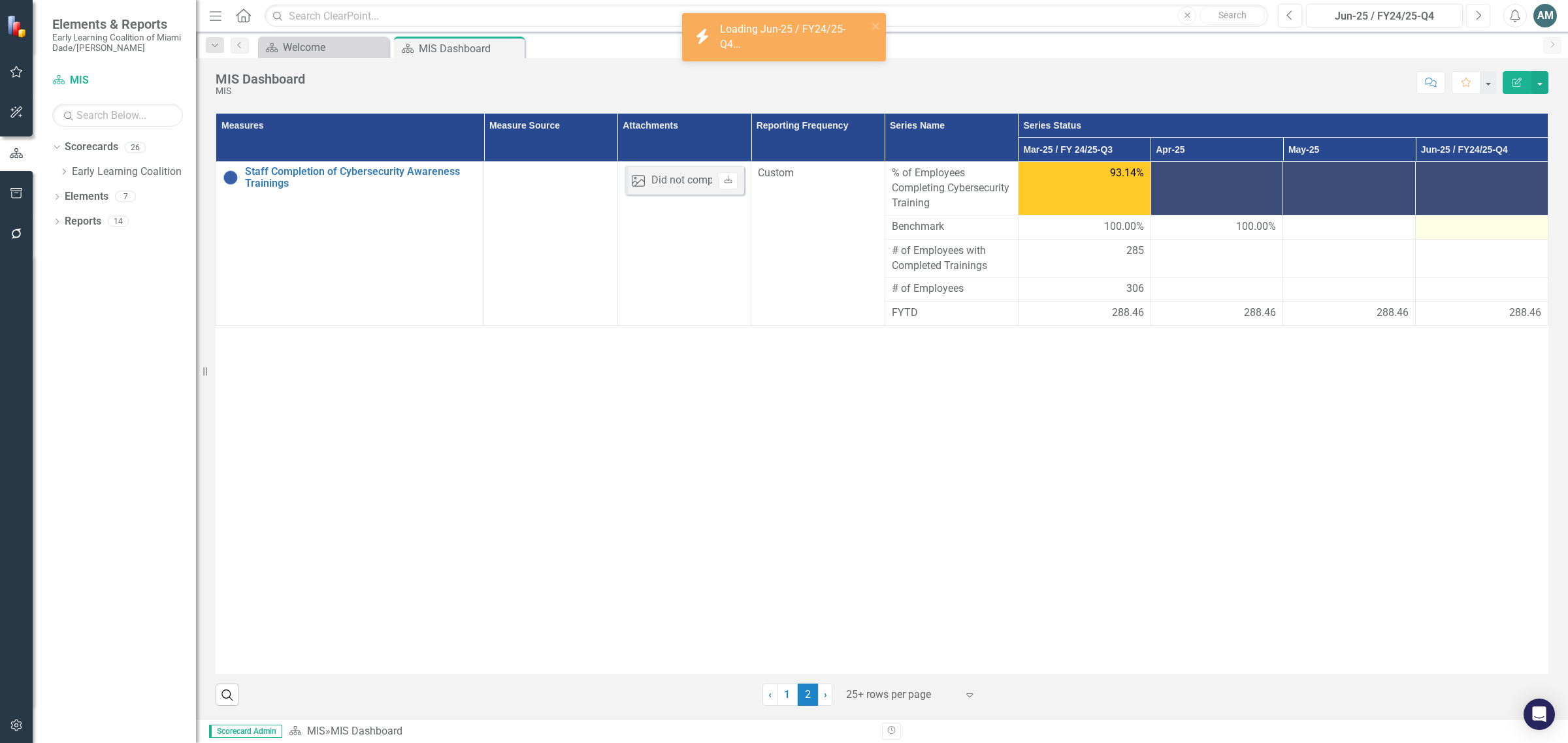
scroll to position [164, 0]
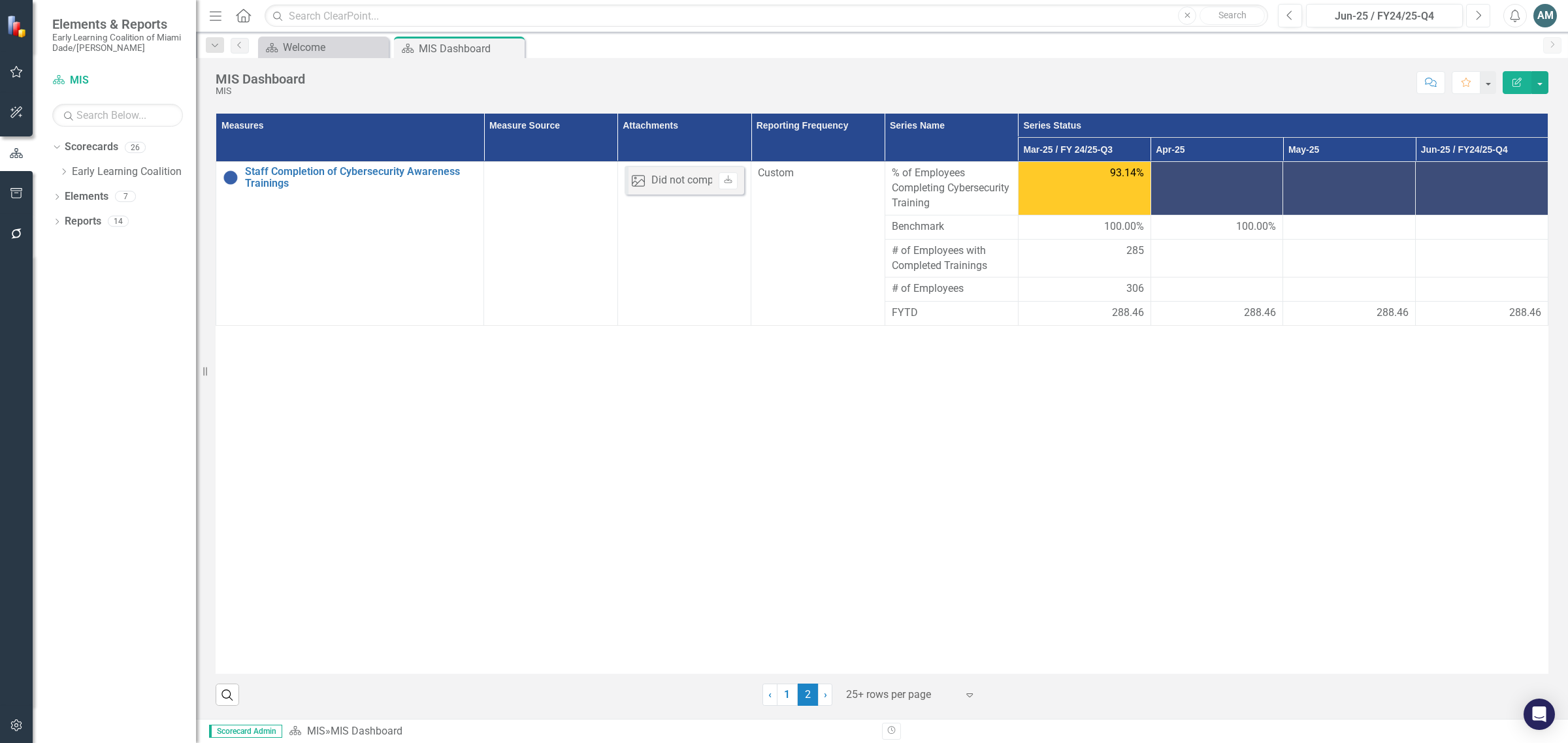
click at [1484, 17] on button "Next" at bounding box center [1478, 15] width 24 height 23
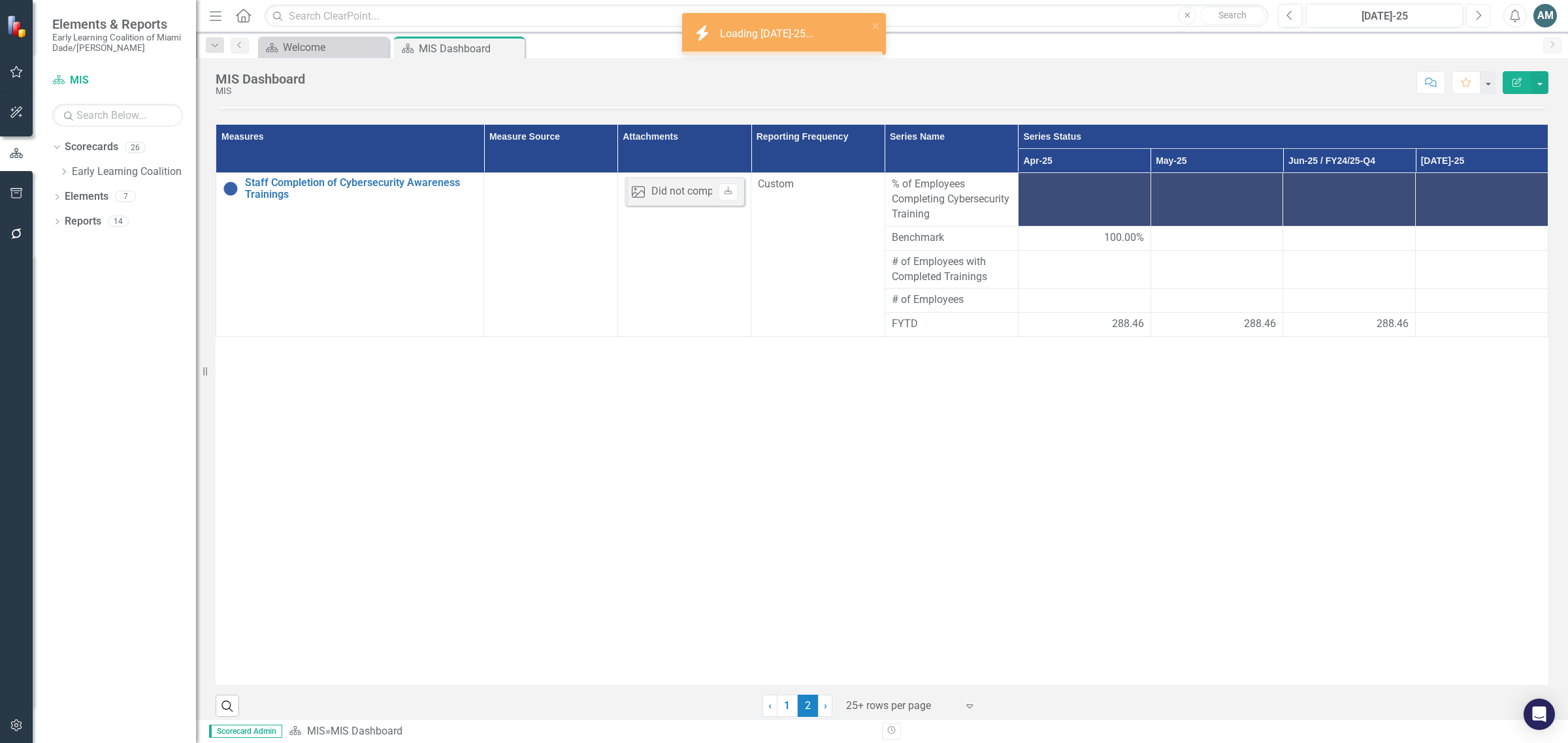
scroll to position [164, 0]
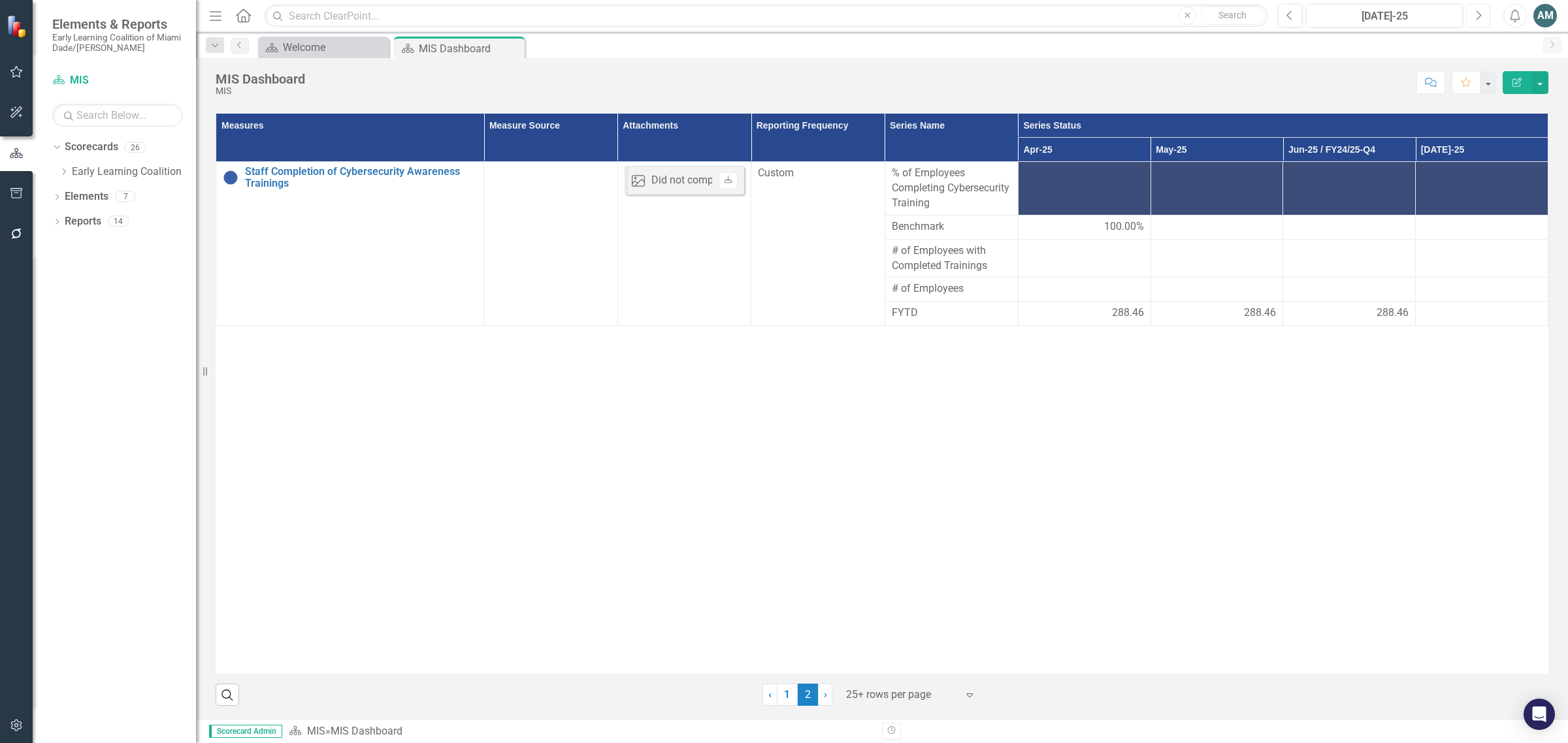
click at [1481, 23] on button "Next" at bounding box center [1478, 15] width 24 height 23
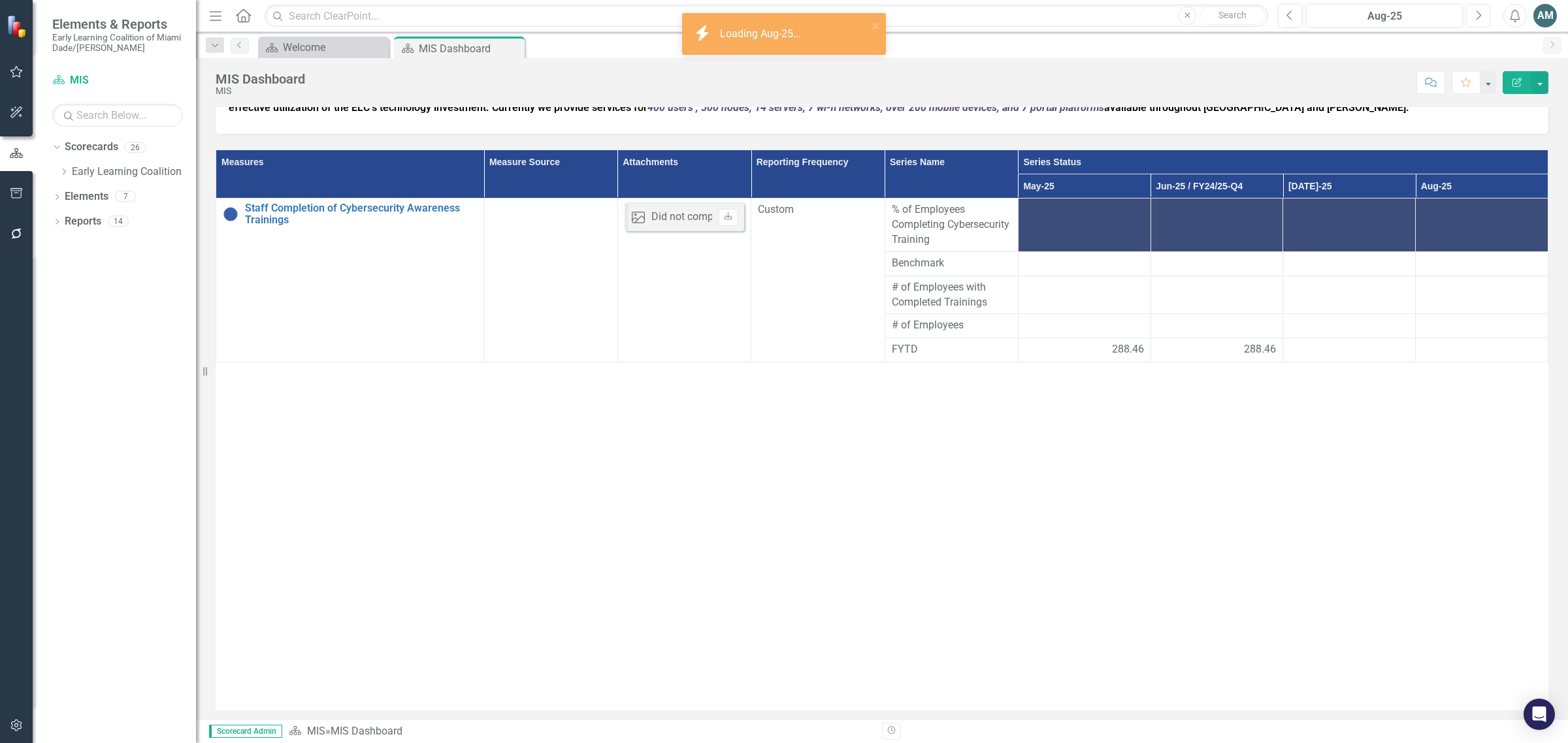
scroll to position [164, 0]
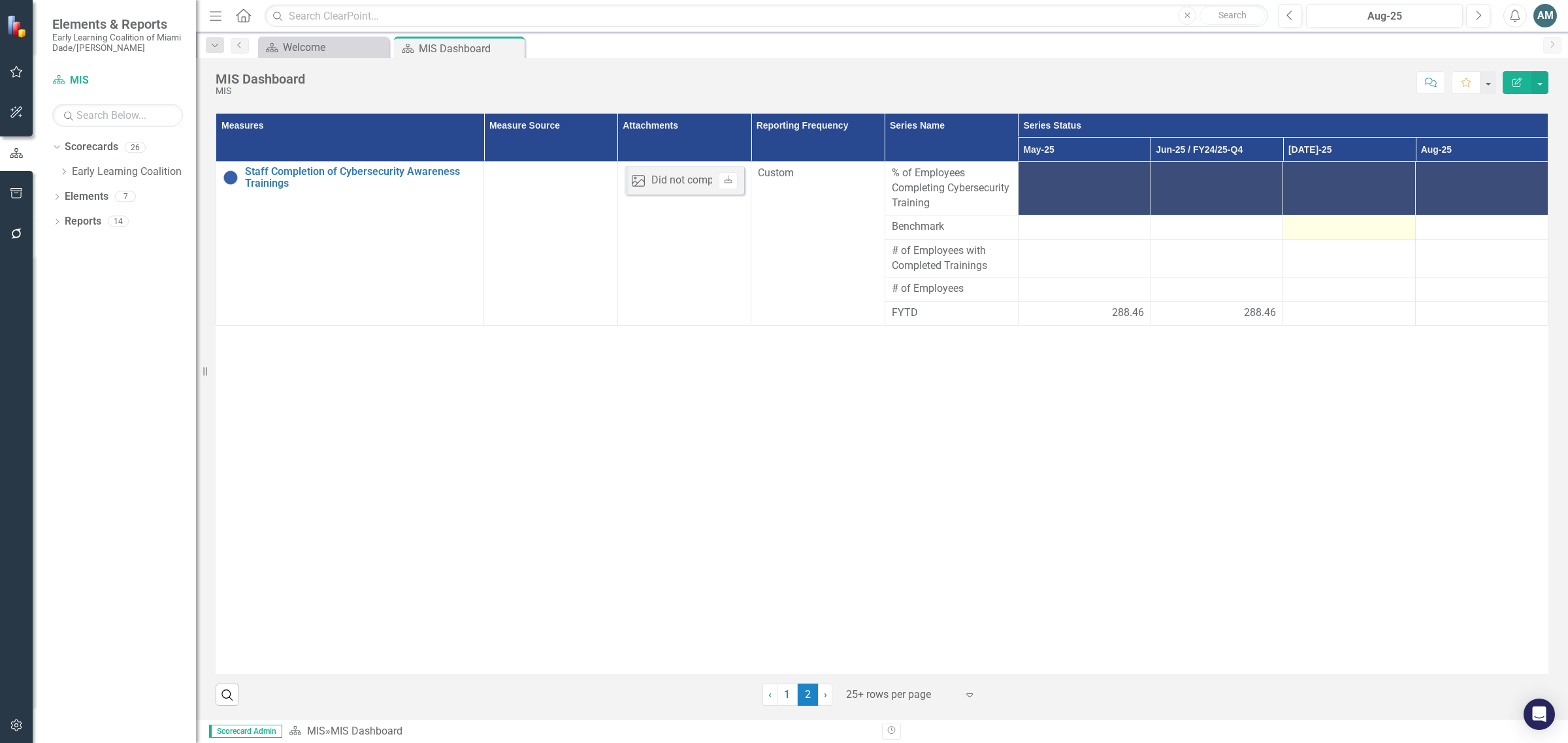
click at [1330, 235] on div at bounding box center [1349, 228] width 119 height 16
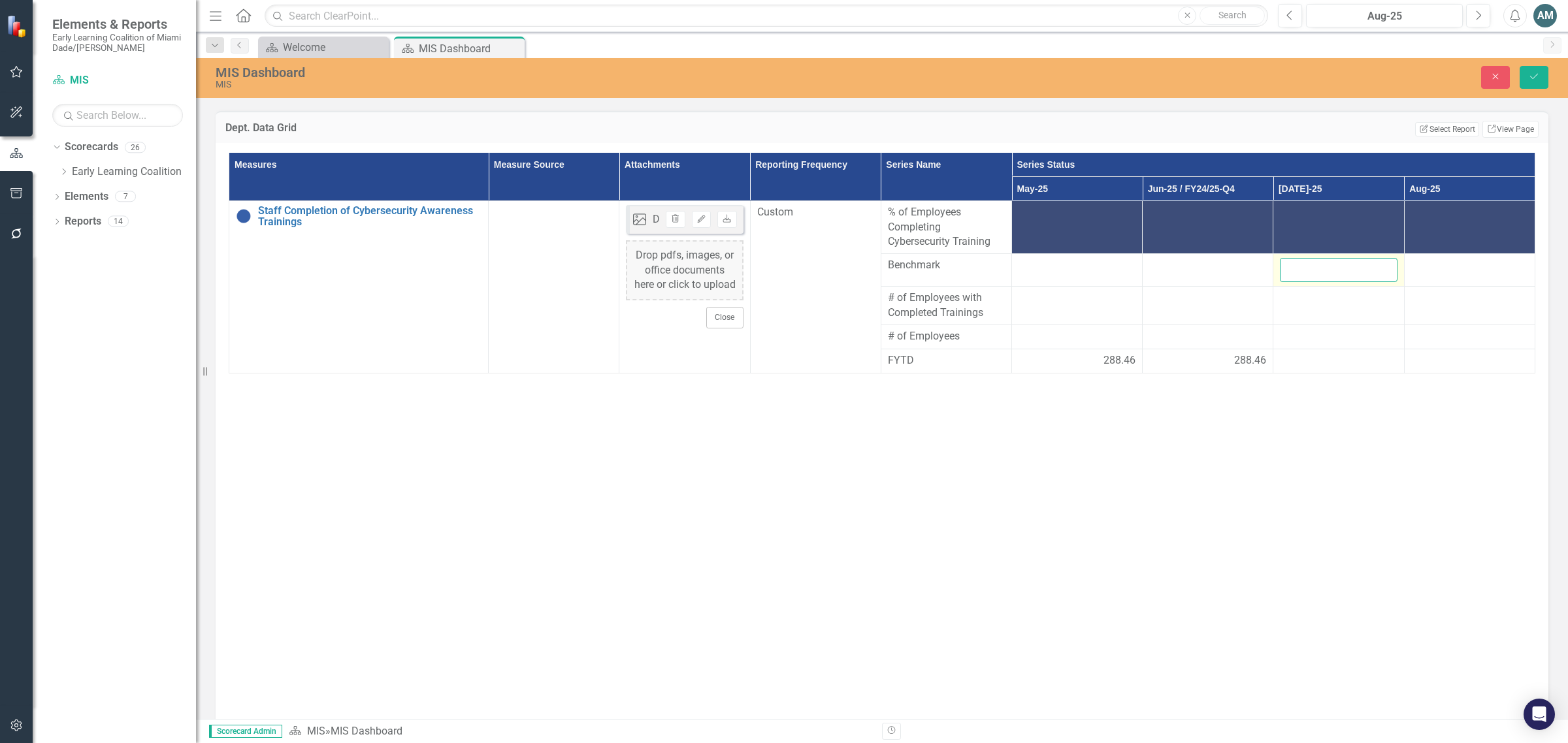
click at [1304, 282] on input "number" at bounding box center [1339, 270] width 117 height 24
type input "100"
click at [1312, 306] on div at bounding box center [1339, 298] width 117 height 16
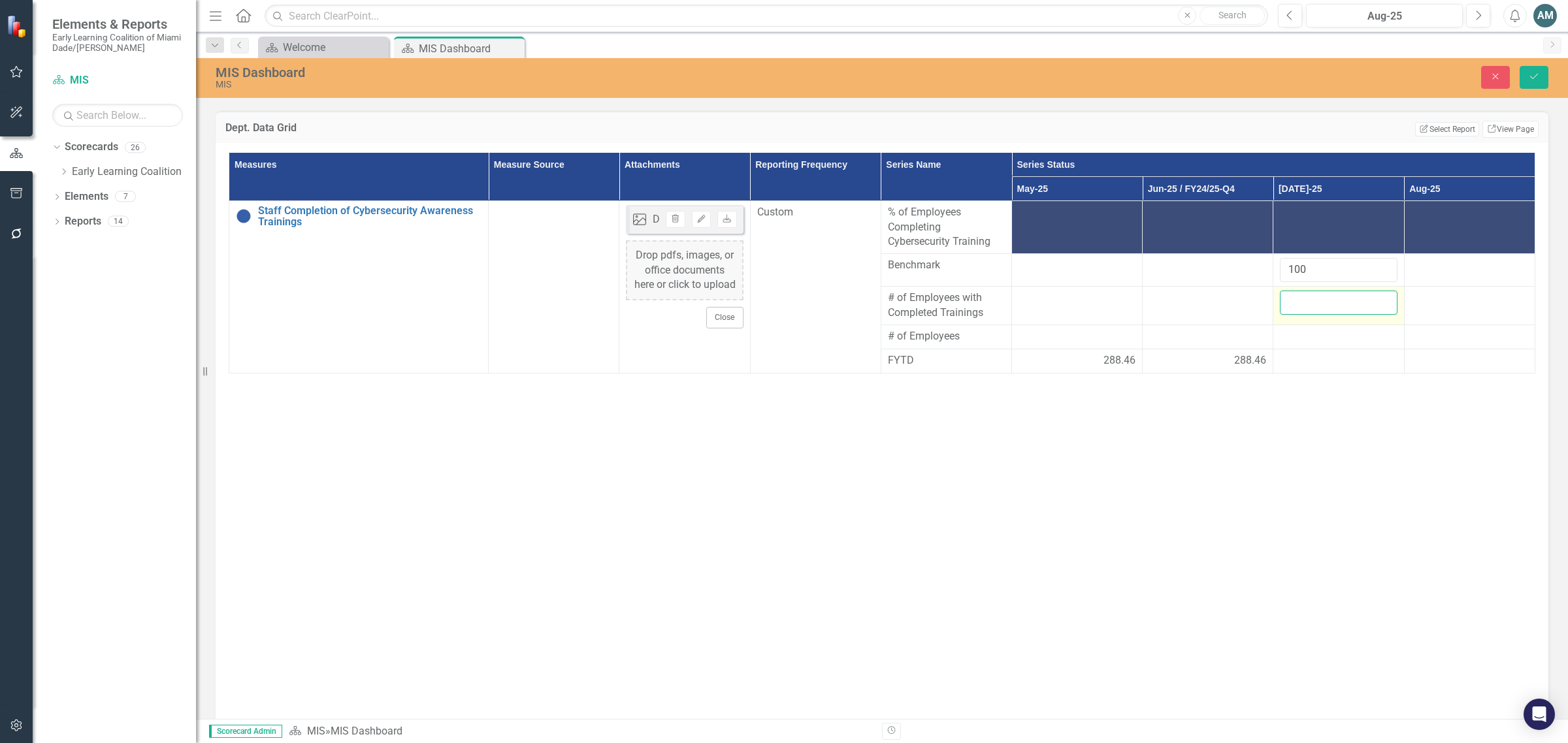
click at [1343, 315] on input "number" at bounding box center [1339, 302] width 117 height 24
type input "306"
click at [1317, 345] on div at bounding box center [1339, 337] width 117 height 16
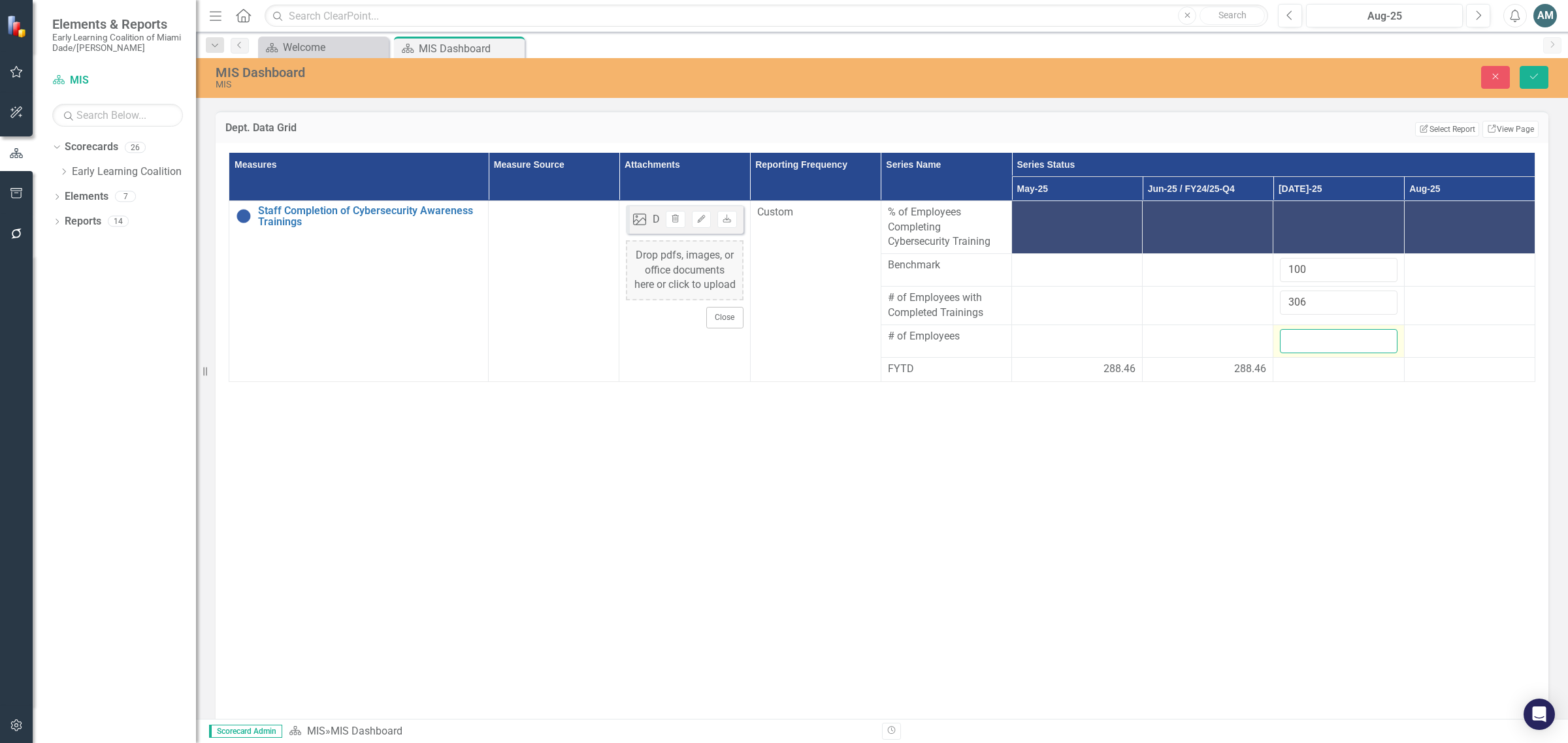
click at [1315, 353] on input "number" at bounding box center [1339, 341] width 117 height 24
type input "279"
click at [1288, 657] on div "Measures Measure Source Attachments Reporting Frequency Series Name Series Stat…" at bounding box center [881, 433] width 1307 height 560
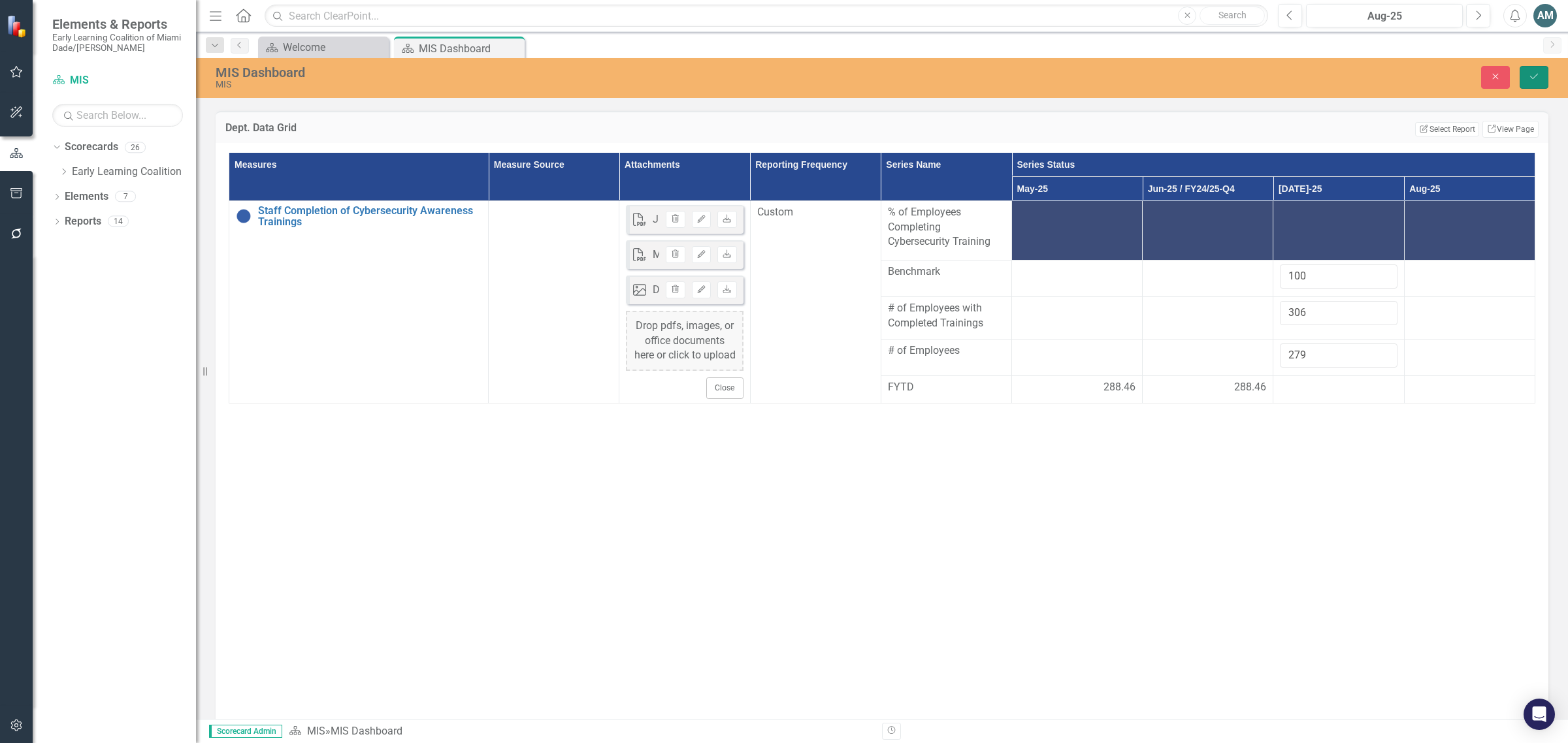
click at [1533, 83] on button "Save" at bounding box center [1534, 77] width 29 height 23
